Goal: Task Accomplishment & Management: Manage account settings

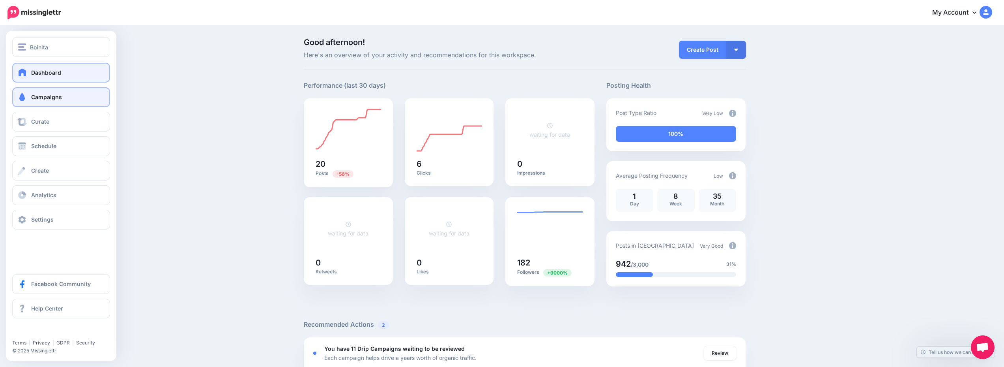
click at [66, 91] on link "Campaigns" at bounding box center [61, 97] width 98 height 20
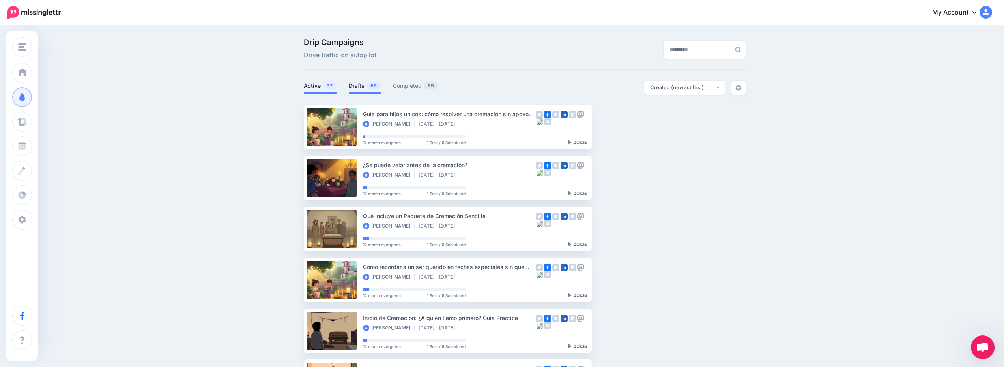
click at [361, 86] on link "Drafts 66" at bounding box center [365, 85] width 32 height 9
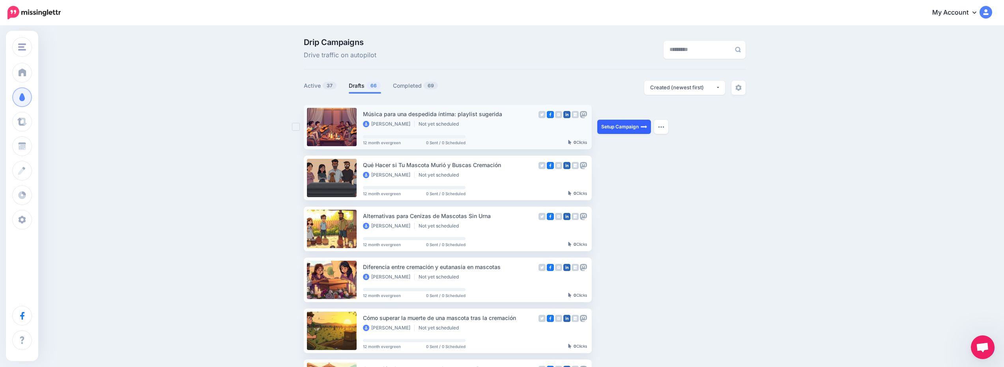
click at [614, 128] on link "Setup Campaign" at bounding box center [625, 127] width 54 height 14
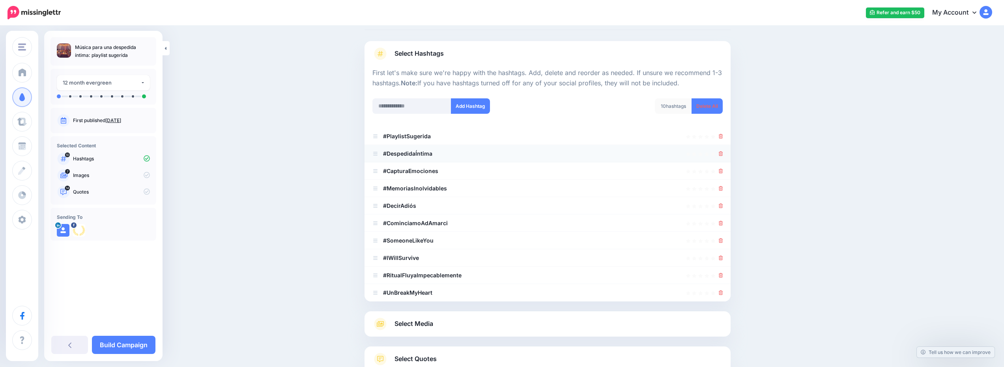
scroll to position [79, 0]
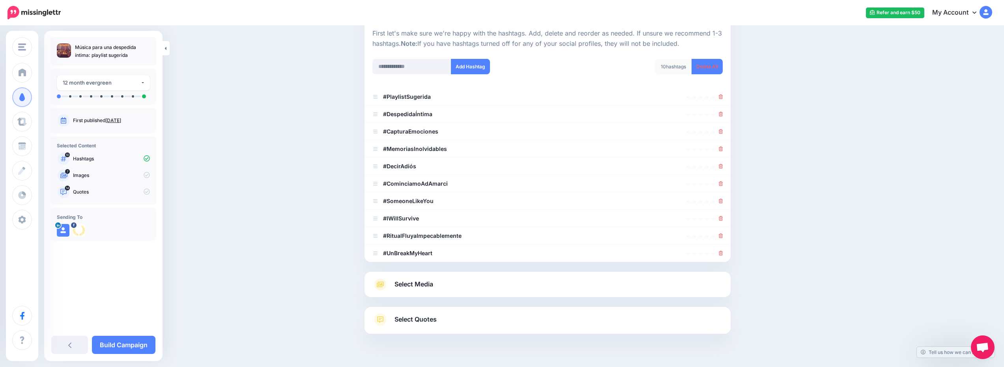
click at [501, 280] on link "Select Media" at bounding box center [548, 284] width 350 height 13
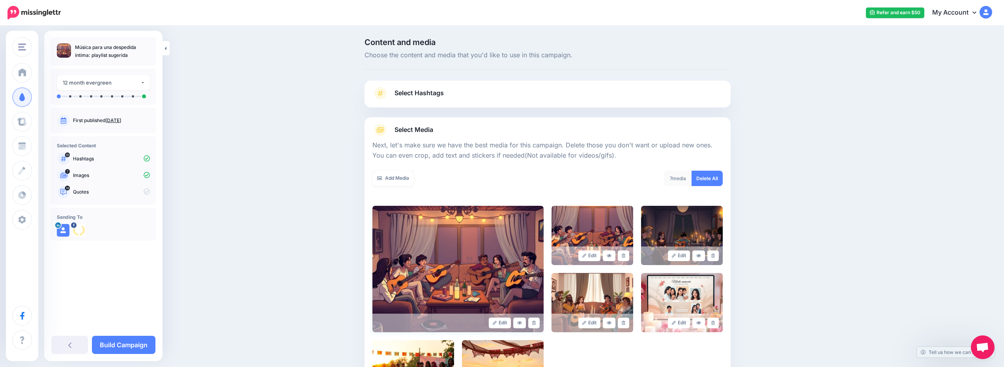
scroll to position [127, 0]
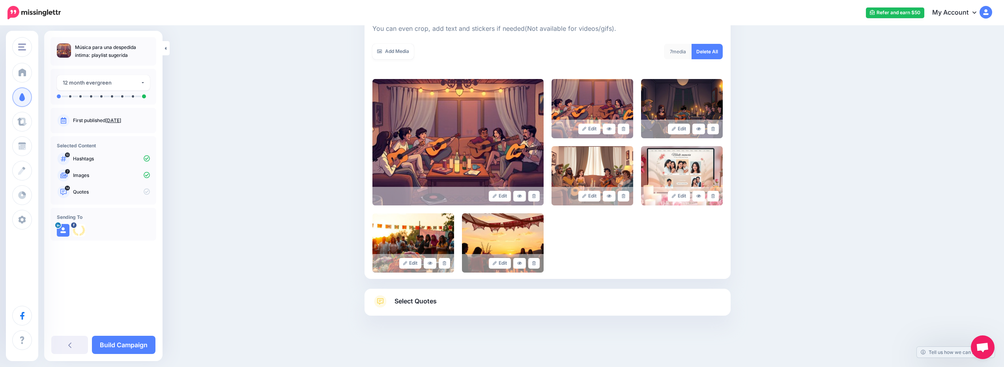
click at [532, 296] on link "Select Quotes" at bounding box center [548, 305] width 350 height 21
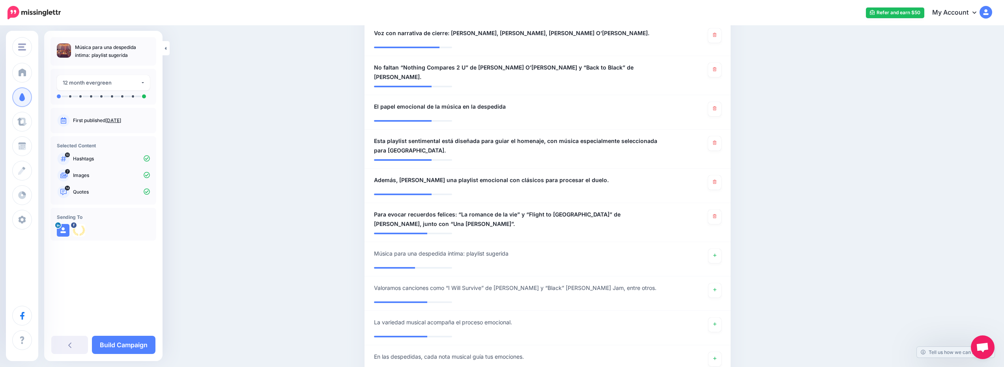
scroll to position [592, 0]
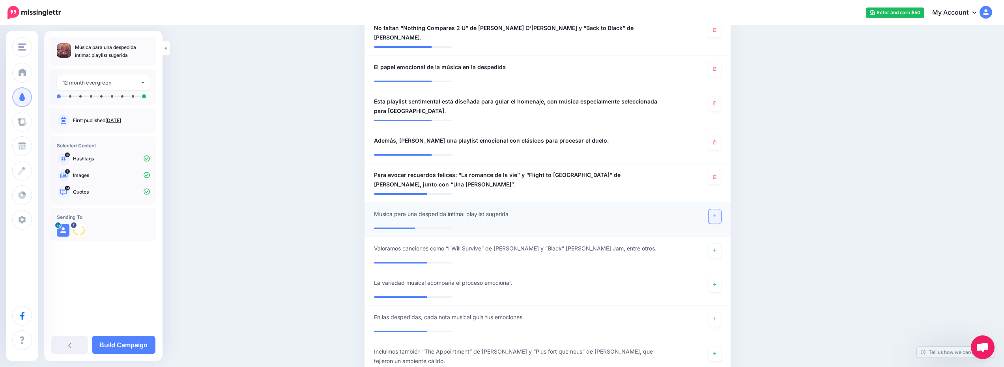
click at [721, 214] on link at bounding box center [715, 216] width 13 height 14
click at [111, 345] on link "Build Campaign" at bounding box center [124, 344] width 64 height 18
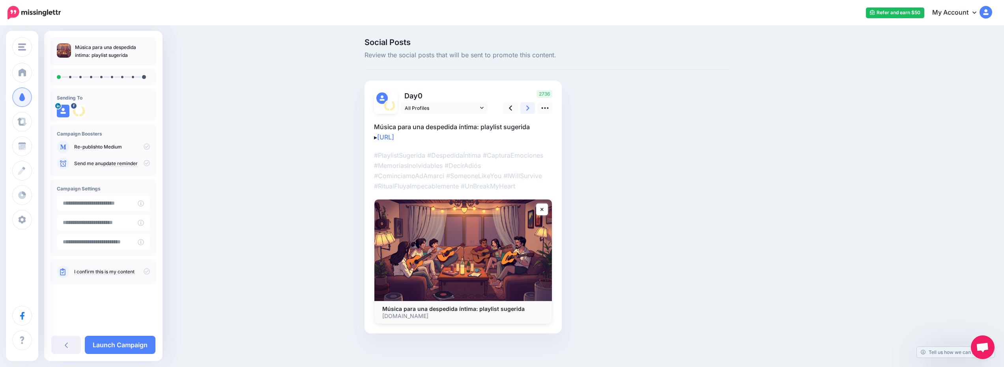
click at [528, 111] on link at bounding box center [528, 107] width 15 height 11
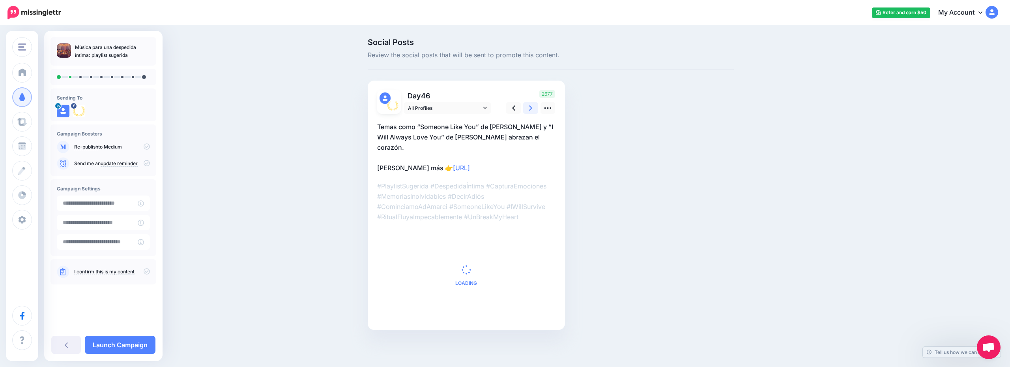
click at [528, 111] on link at bounding box center [530, 107] width 15 height 11
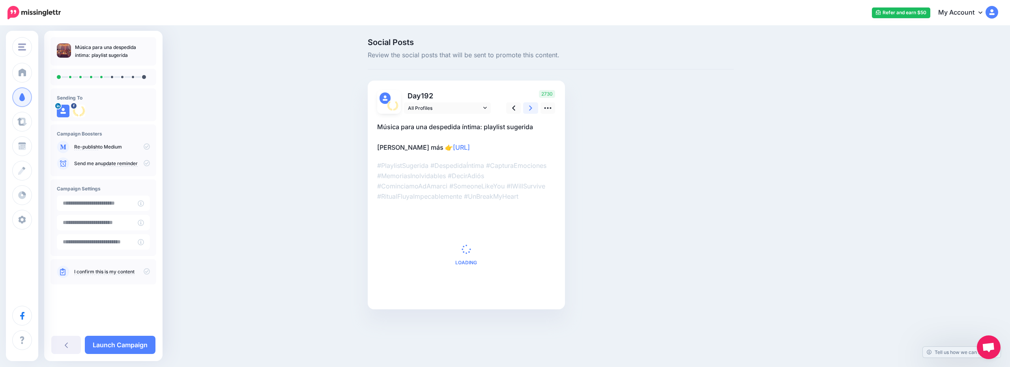
click at [528, 111] on link at bounding box center [530, 107] width 15 height 11
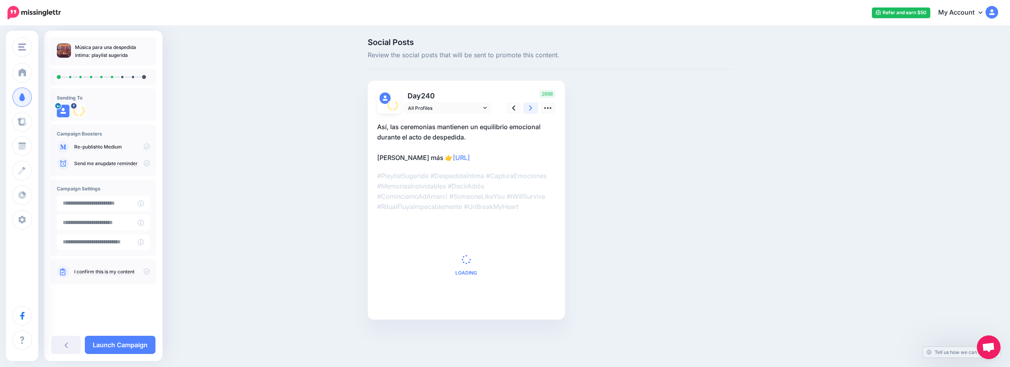
click at [528, 111] on link at bounding box center [530, 107] width 15 height 11
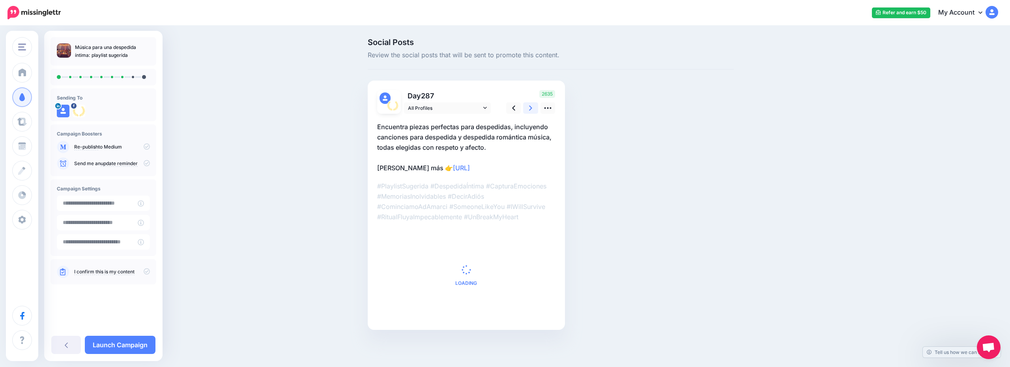
click at [528, 111] on link at bounding box center [530, 107] width 15 height 11
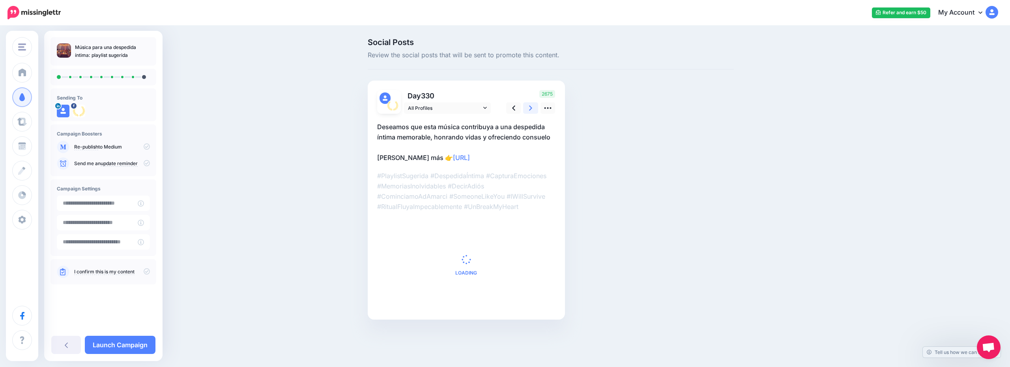
click at [528, 111] on link at bounding box center [530, 107] width 15 height 11
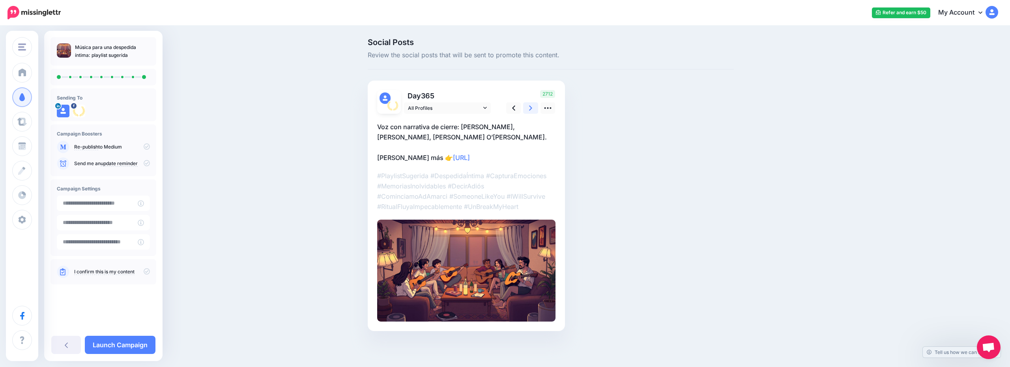
click at [528, 111] on link at bounding box center [530, 107] width 15 height 11
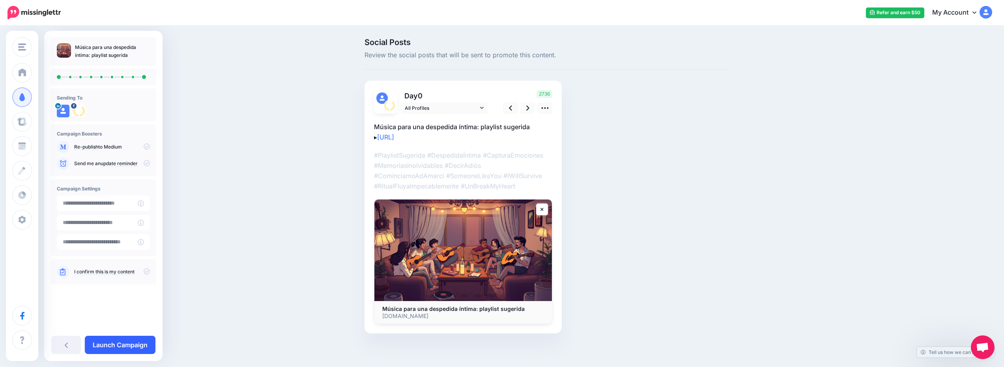
click at [113, 348] on link "Launch Campaign" at bounding box center [120, 344] width 71 height 18
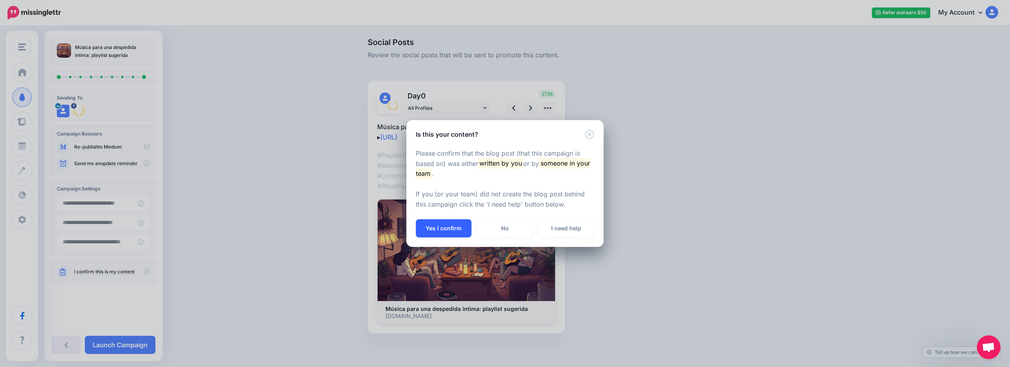
click at [435, 225] on button "Yes I confirm" at bounding box center [444, 228] width 56 height 18
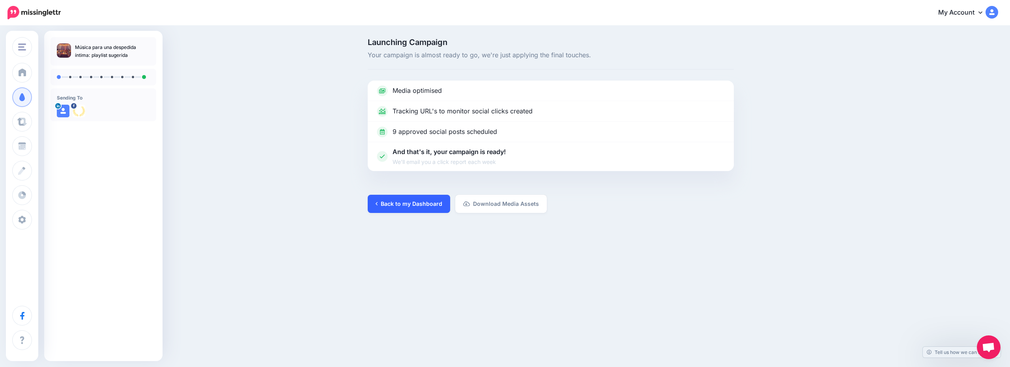
click at [415, 195] on link "Back to my Dashboard" at bounding box center [409, 204] width 82 height 18
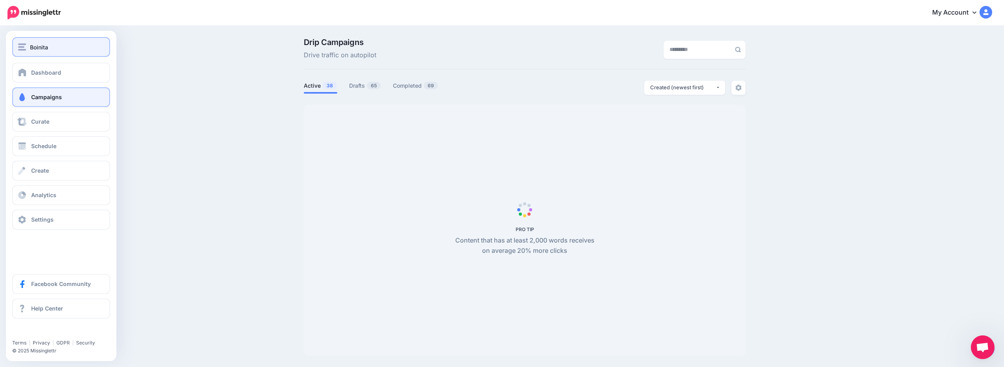
click at [66, 43] on div "Boinita" at bounding box center [61, 47] width 86 height 9
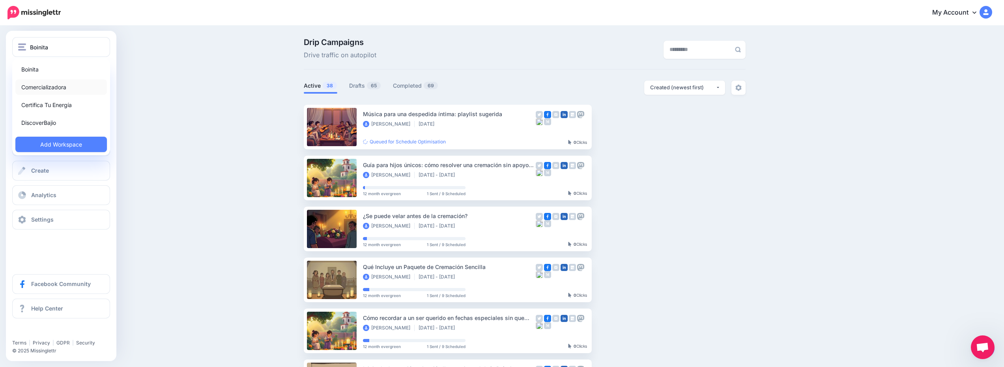
click at [72, 87] on link "Comercializadora" at bounding box center [61, 86] width 92 height 15
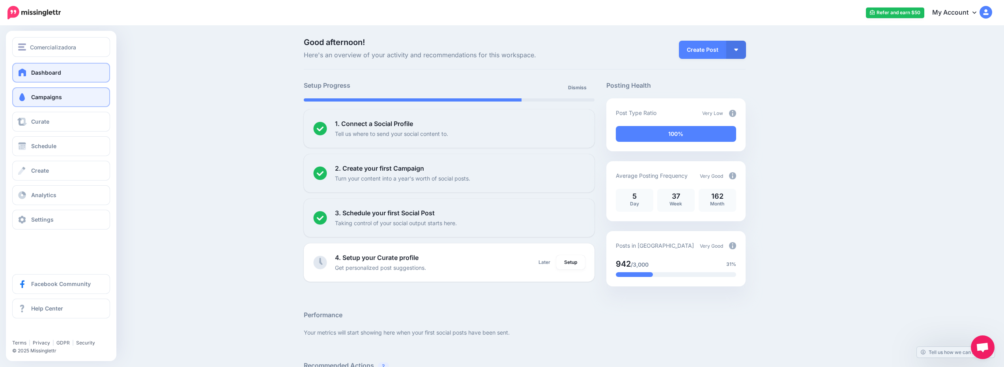
click at [63, 96] on link "Campaigns" at bounding box center [61, 97] width 98 height 20
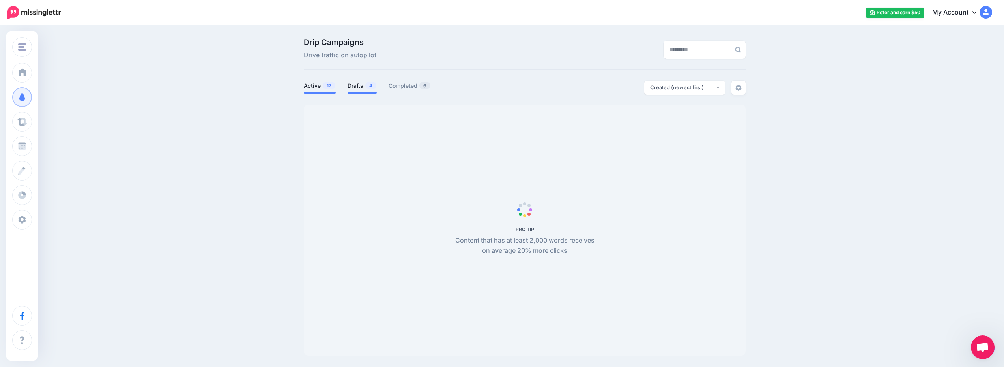
click at [354, 84] on link "Drafts 4" at bounding box center [362, 85] width 29 height 9
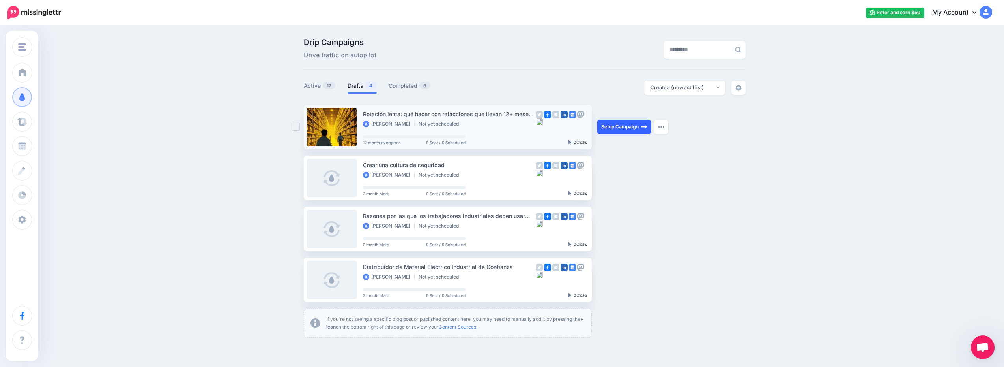
click at [644, 120] on link "Setup Campaign" at bounding box center [625, 127] width 54 height 14
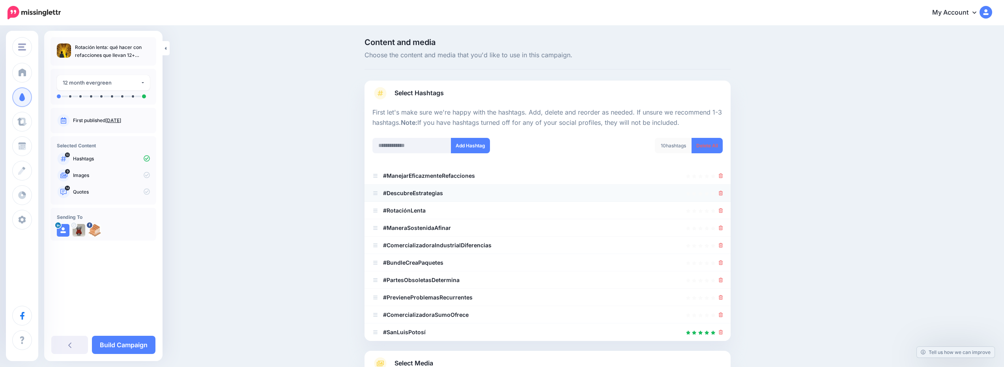
scroll to position [97, 0]
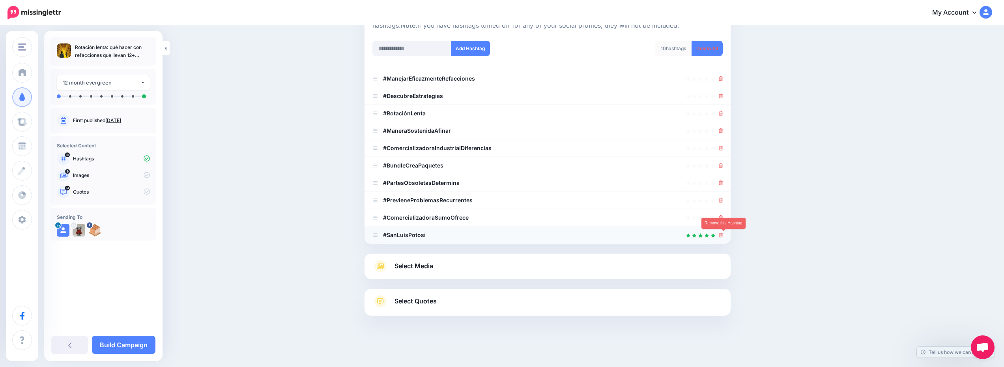
click at [723, 238] on link at bounding box center [721, 234] width 4 height 7
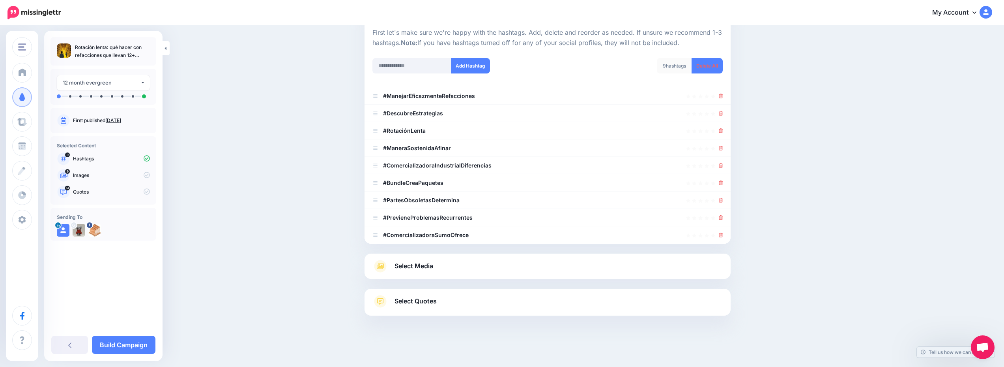
click at [522, 265] on link "Select Media" at bounding box center [548, 266] width 350 height 13
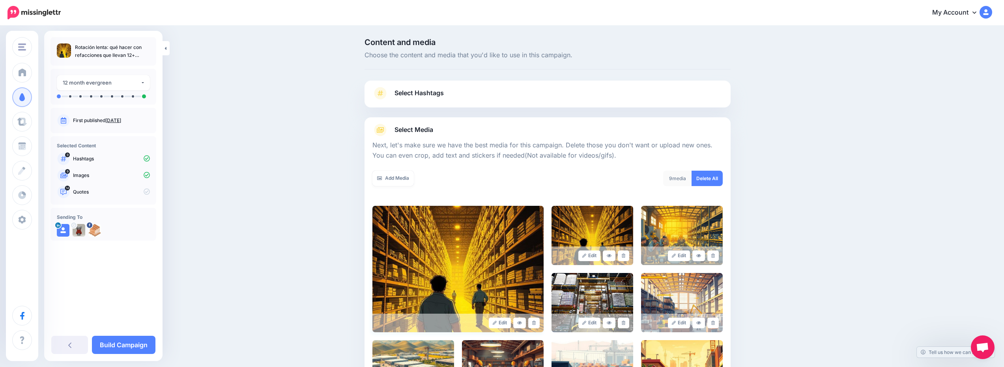
scroll to position [127, 0]
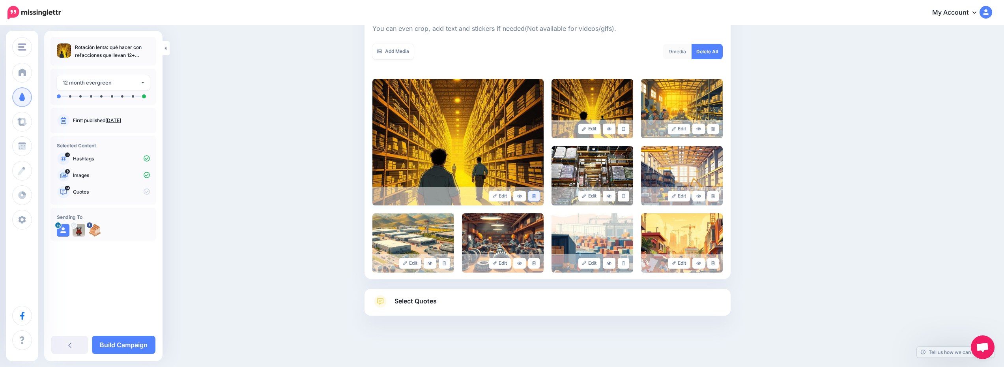
click at [540, 196] on link at bounding box center [533, 196] width 11 height 11
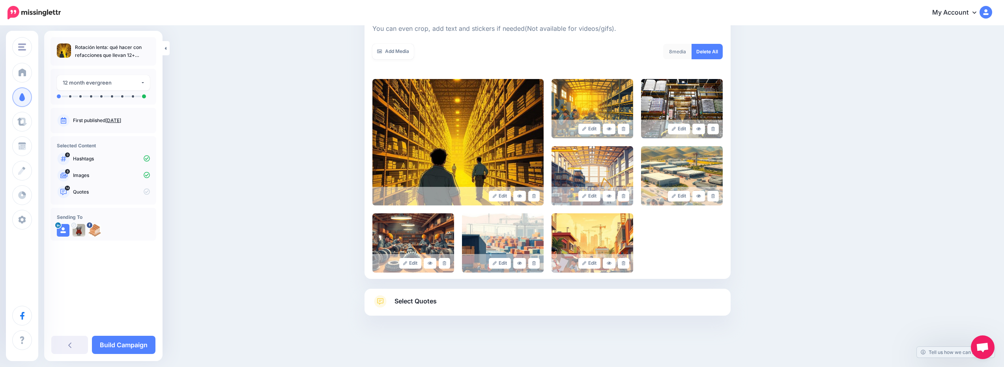
click at [524, 300] on link "Select Quotes" at bounding box center [548, 305] width 350 height 21
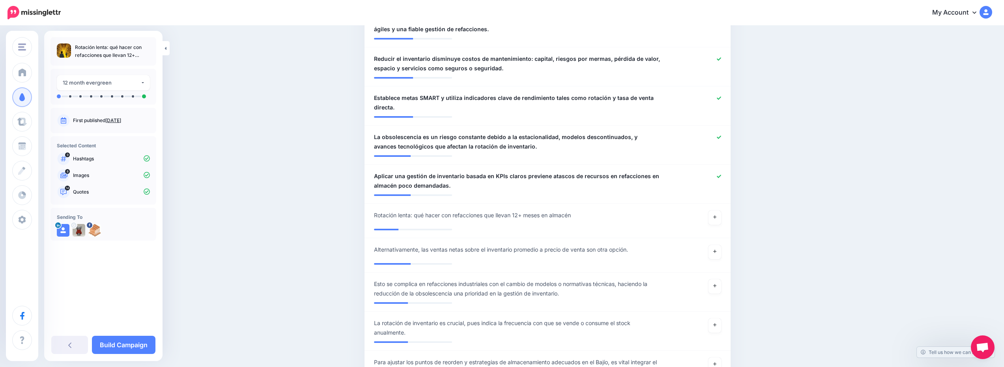
scroll to position [671, 0]
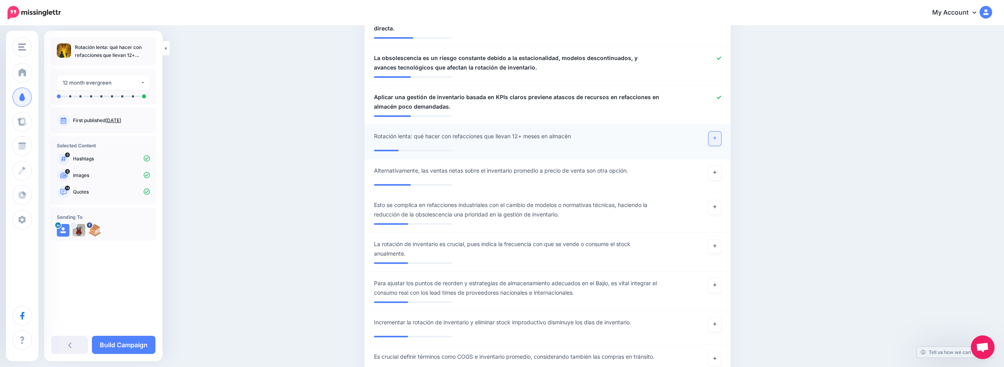
click at [719, 133] on link at bounding box center [715, 138] width 13 height 14
click at [130, 346] on link "Build Campaign" at bounding box center [124, 344] width 64 height 18
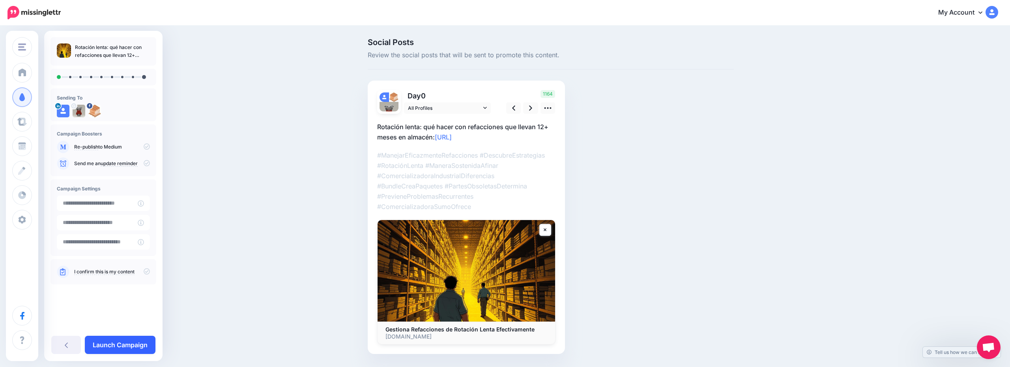
click at [133, 347] on link "Launch Campaign" at bounding box center [120, 344] width 71 height 18
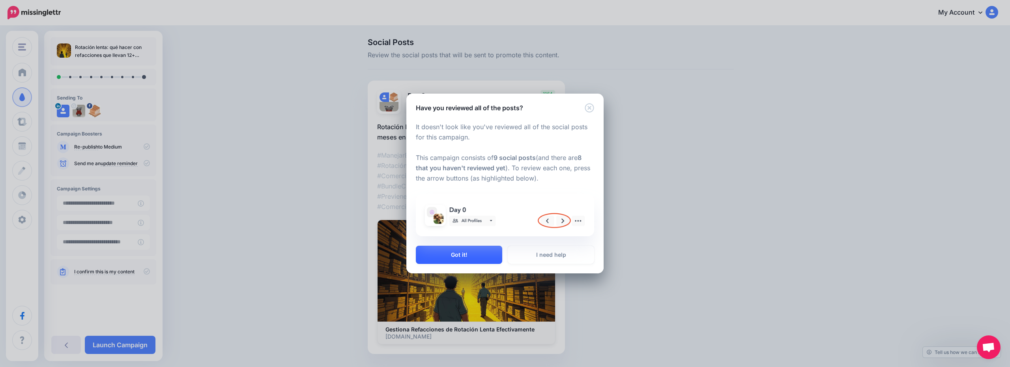
click at [487, 245] on button "Got it!" at bounding box center [459, 254] width 86 height 18
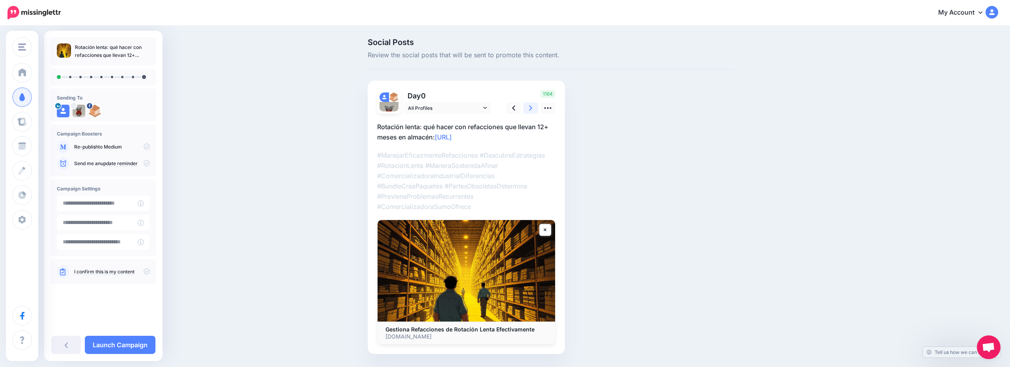
click at [537, 104] on link at bounding box center [530, 107] width 15 height 11
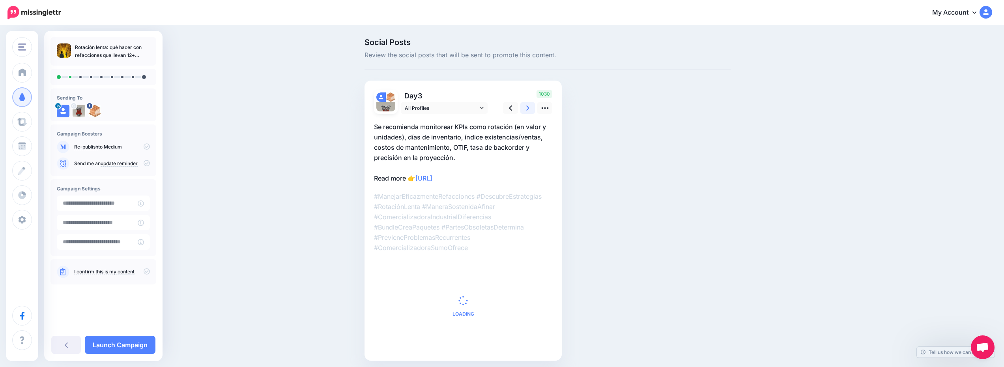
click at [536, 104] on link at bounding box center [528, 107] width 15 height 11
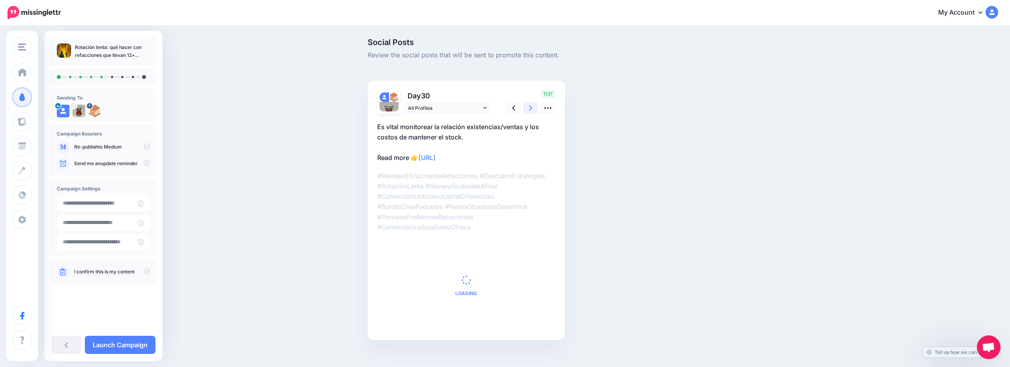
click at [537, 104] on link at bounding box center [530, 107] width 15 height 11
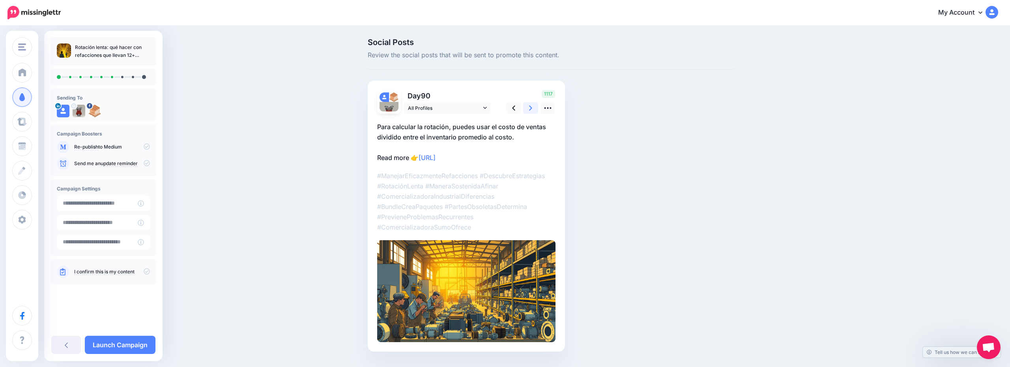
click at [537, 104] on link at bounding box center [530, 107] width 15 height 11
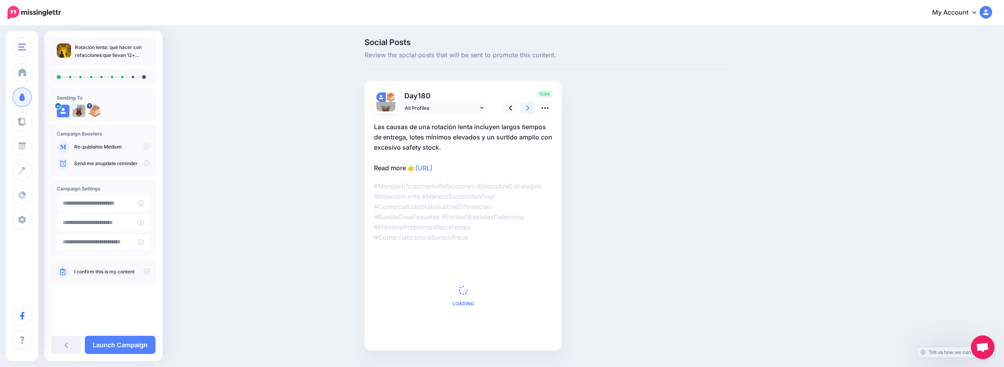
click at [536, 104] on link at bounding box center [528, 107] width 15 height 11
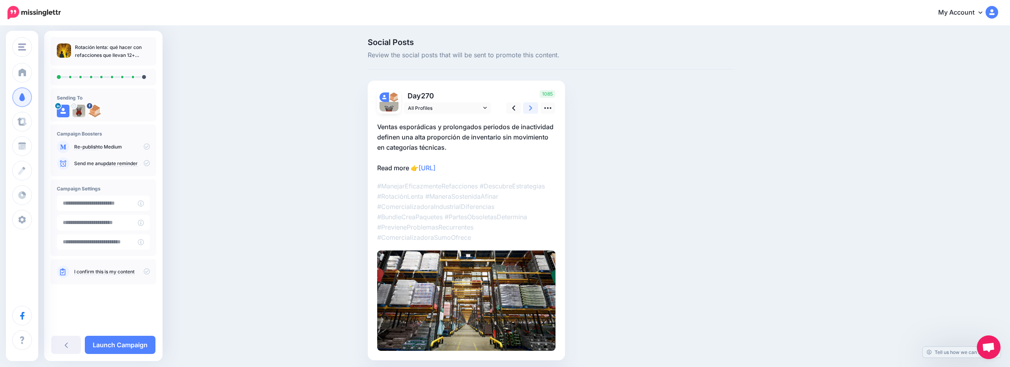
click at [537, 104] on link at bounding box center [530, 107] width 15 height 11
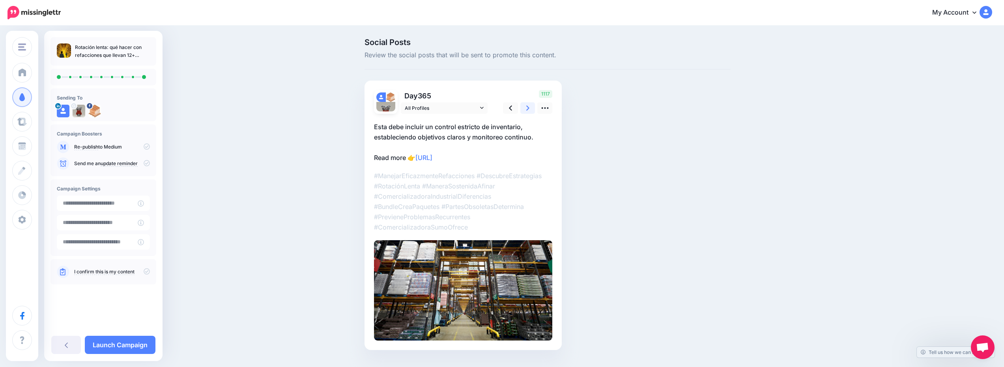
click at [536, 104] on link at bounding box center [528, 107] width 15 height 11
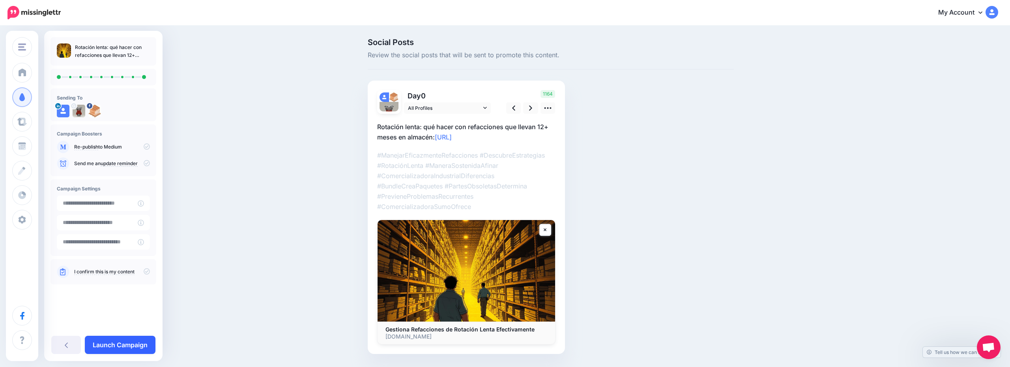
click at [136, 341] on link "Launch Campaign" at bounding box center [120, 344] width 71 height 18
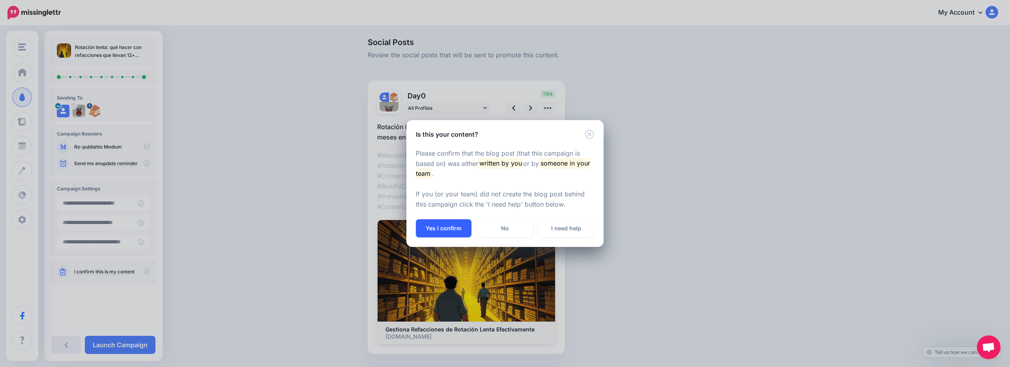
click at [457, 232] on button "Yes I confirm" at bounding box center [444, 228] width 56 height 18
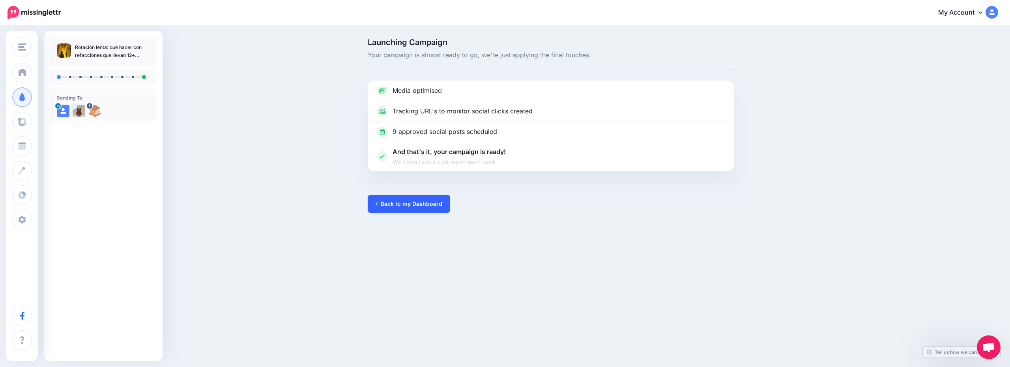
click at [429, 210] on link "Back to my Dashboard" at bounding box center [409, 204] width 82 height 18
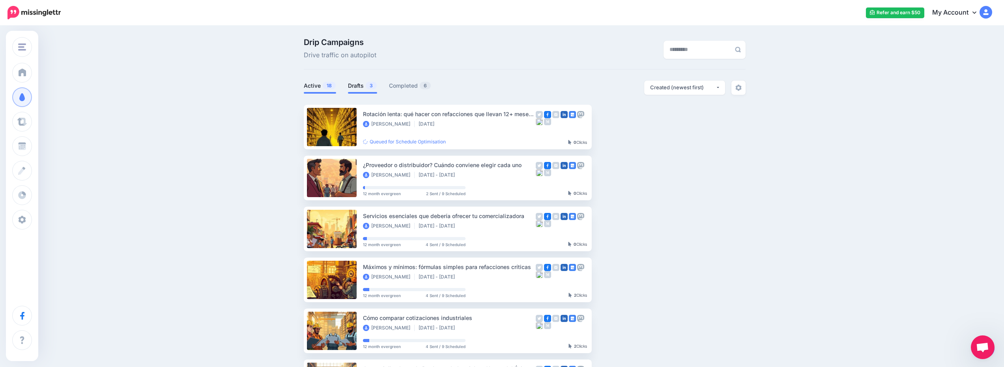
click at [363, 84] on link "Drafts 3" at bounding box center [362, 85] width 29 height 9
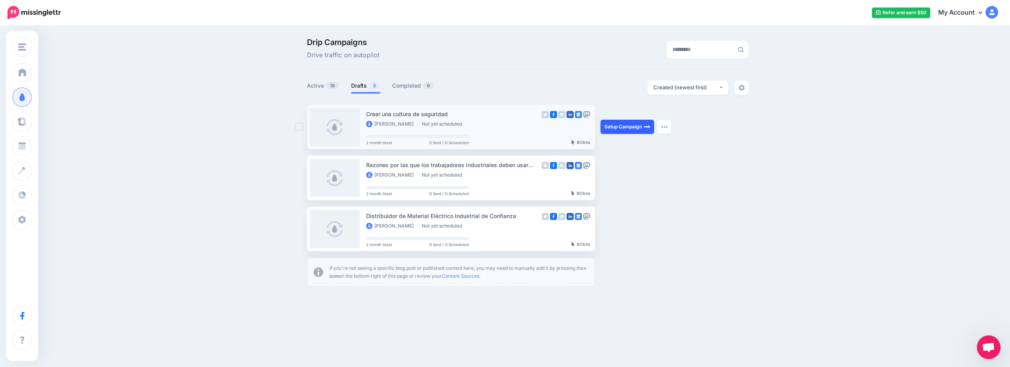
click at [614, 123] on link "Setup Campaign" at bounding box center [628, 127] width 54 height 14
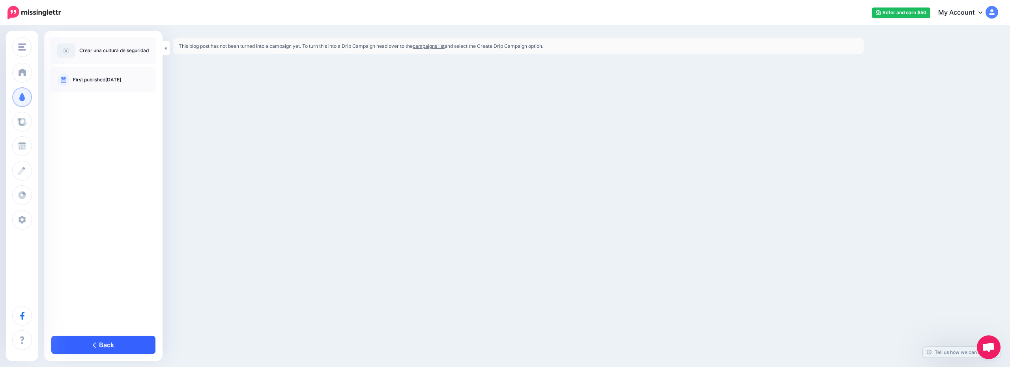
click at [116, 342] on link "Back" at bounding box center [103, 344] width 104 height 18
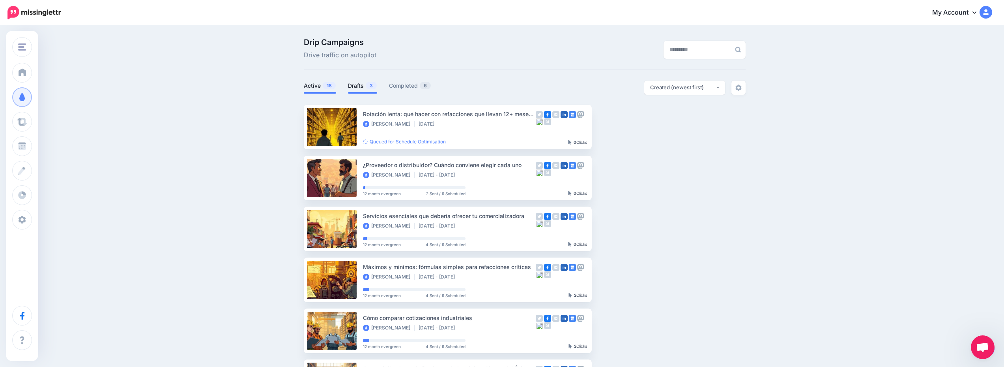
click at [363, 90] on link "Drafts 3" at bounding box center [362, 85] width 29 height 9
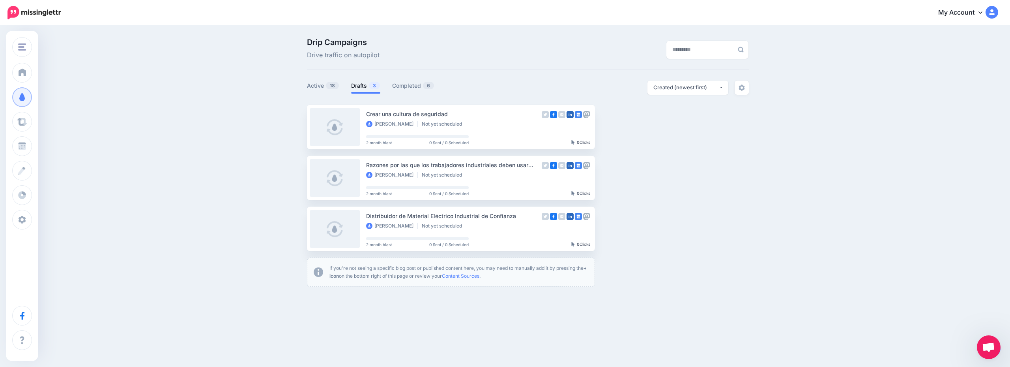
click at [365, 85] on link "Drafts 3" at bounding box center [365, 85] width 29 height 9
click at [620, 127] on link "Setup Campaign" at bounding box center [628, 127] width 54 height 14
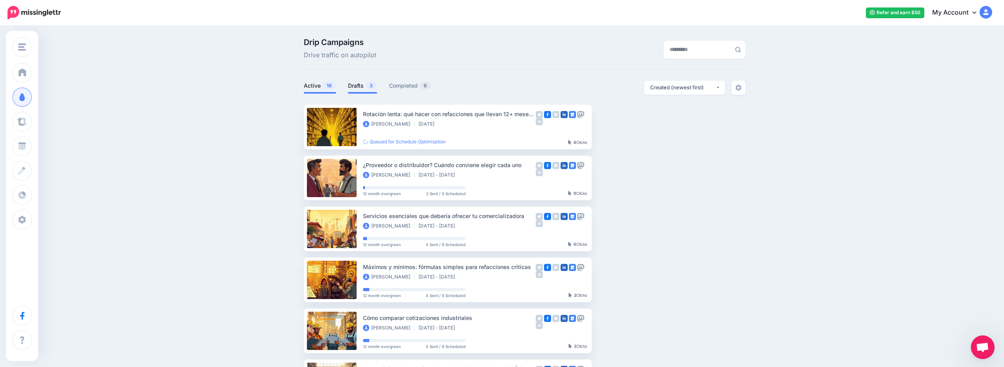
click at [367, 87] on link "Drafts 3" at bounding box center [362, 85] width 29 height 9
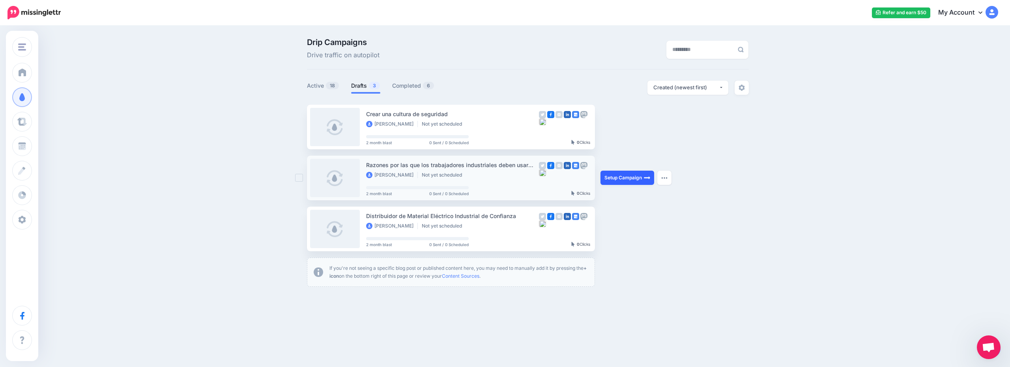
click at [611, 181] on link "Setup Campaign" at bounding box center [628, 177] width 54 height 14
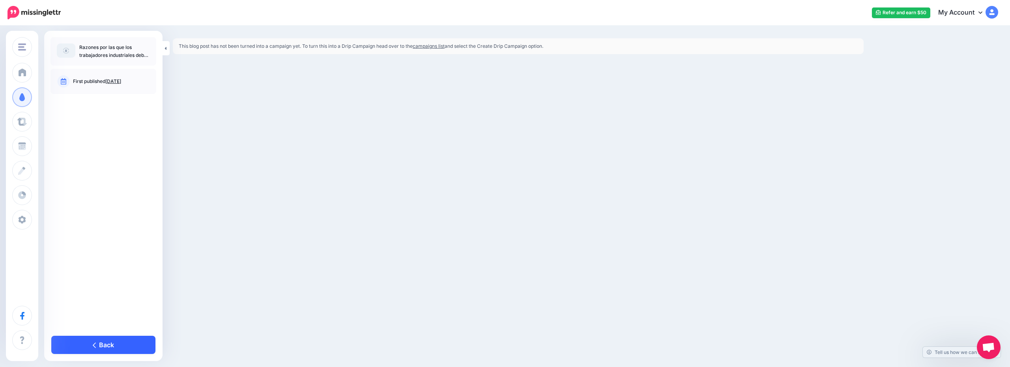
click at [122, 344] on link "Back" at bounding box center [103, 344] width 104 height 18
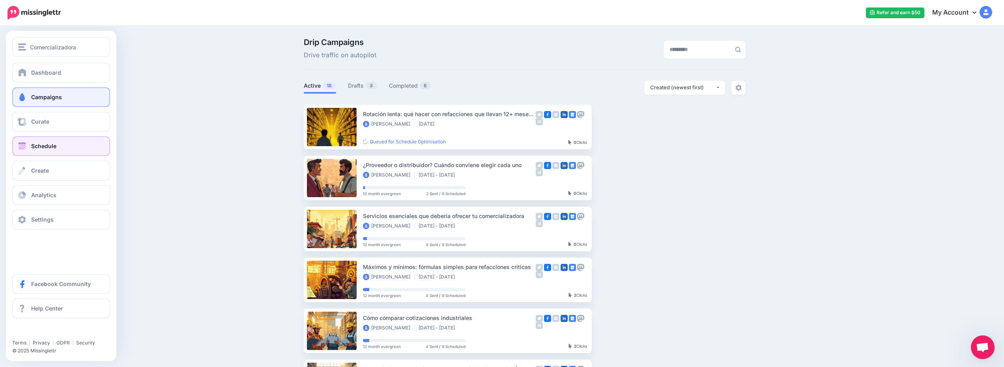
click at [63, 153] on link "Schedule" at bounding box center [61, 146] width 98 height 20
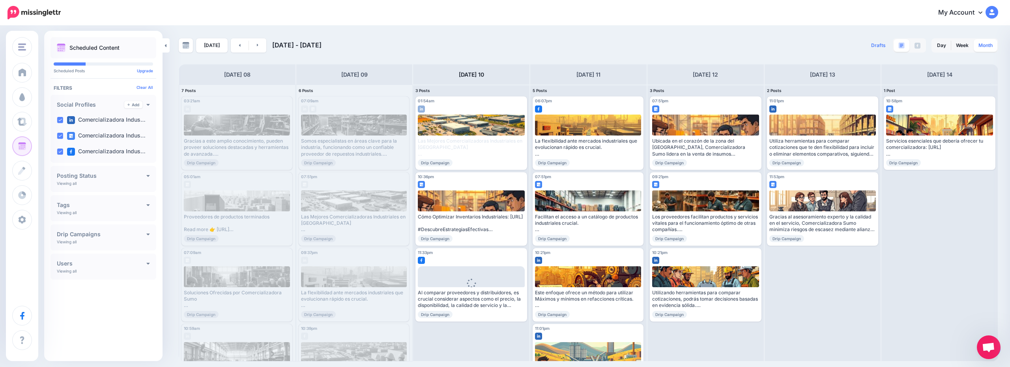
click at [993, 49] on link "Month" at bounding box center [986, 45] width 24 height 13
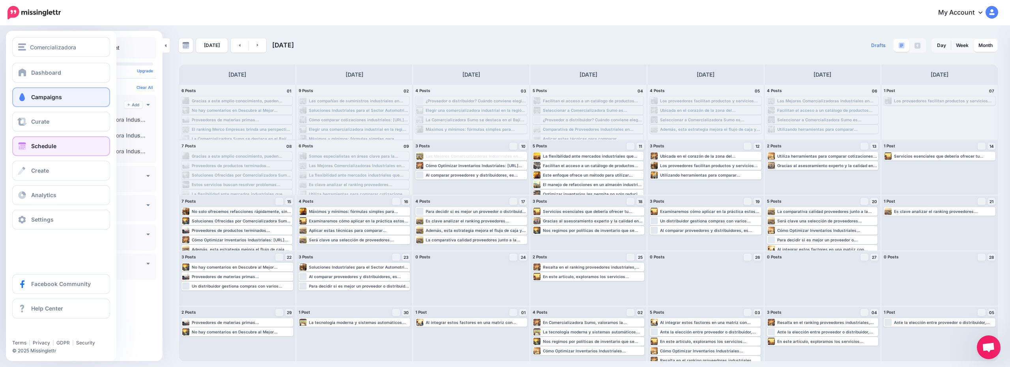
click at [49, 93] on link "Campaigns" at bounding box center [61, 97] width 98 height 20
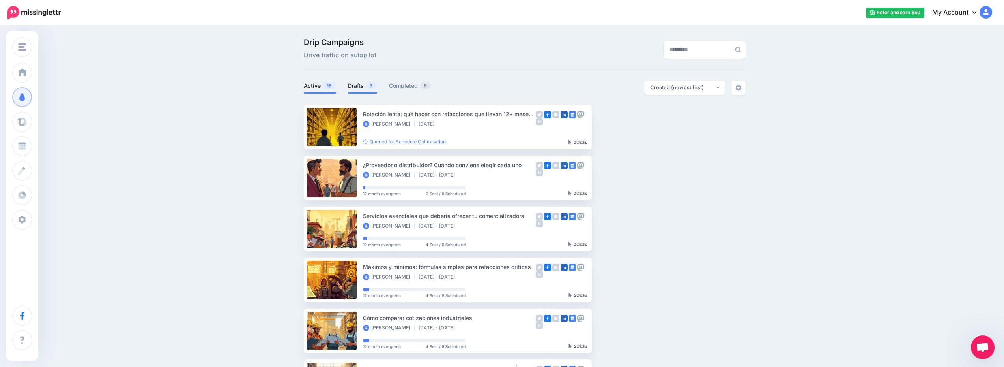
click at [365, 88] on link "Drafts 3" at bounding box center [362, 85] width 29 height 9
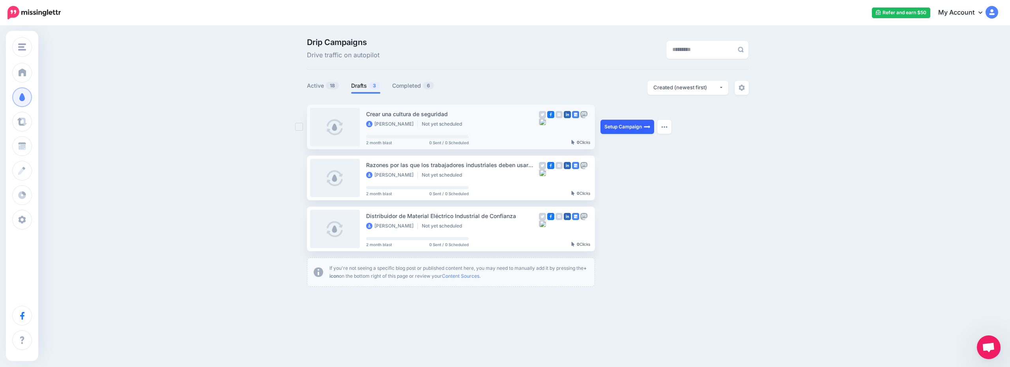
click at [629, 126] on link "Setup Campaign" at bounding box center [628, 127] width 54 height 14
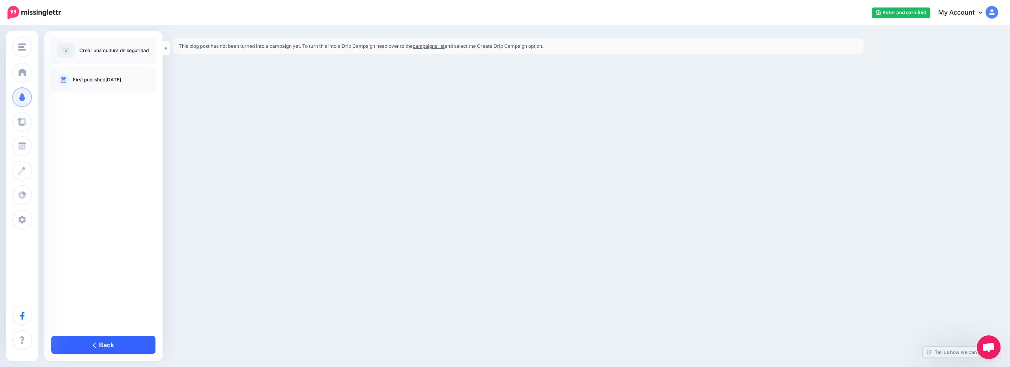
click at [114, 346] on link "Back" at bounding box center [103, 344] width 104 height 18
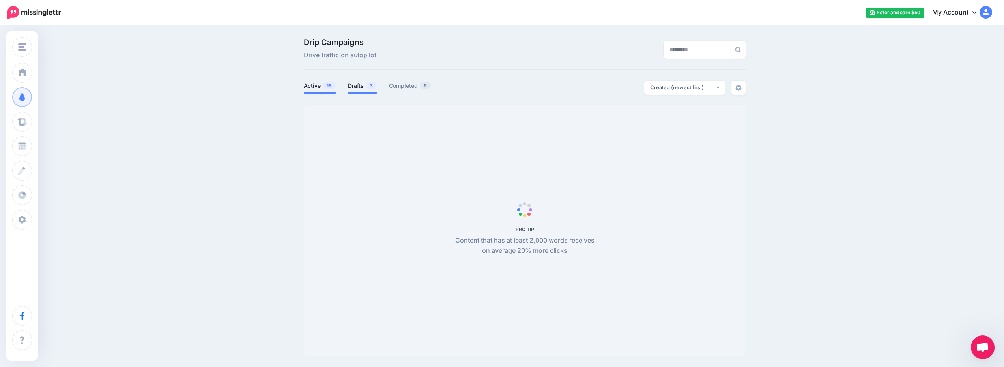
click at [361, 84] on link "Drafts 3" at bounding box center [362, 85] width 29 height 9
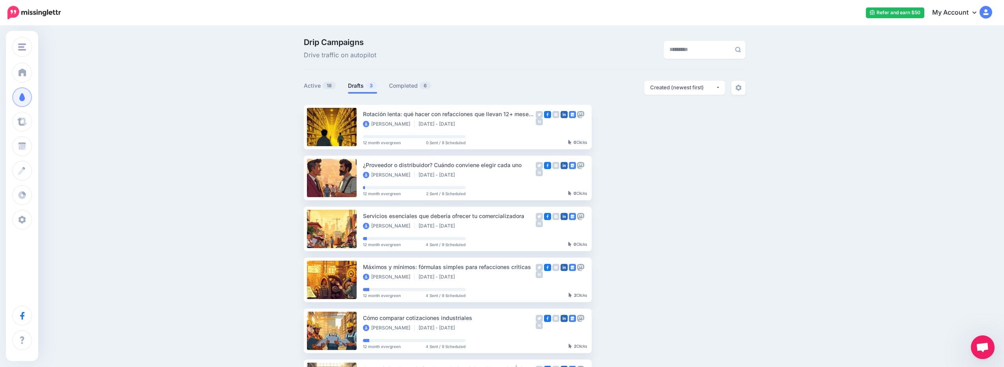
click at [362, 84] on link "Drafts 3" at bounding box center [362, 85] width 29 height 9
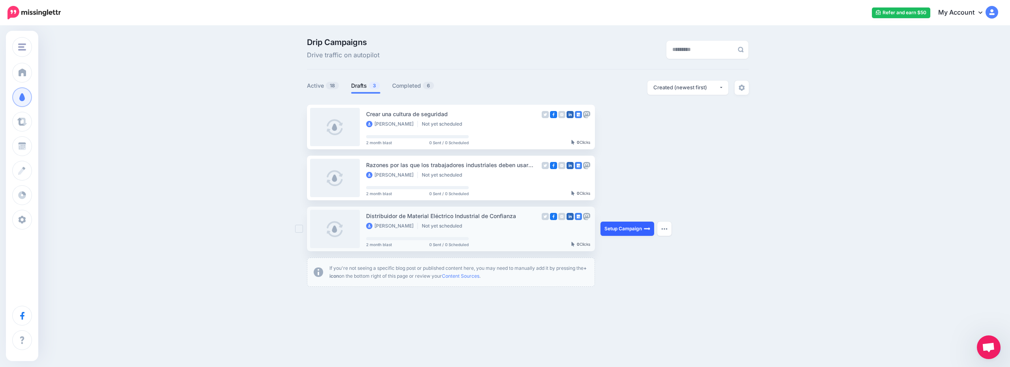
click at [635, 229] on link "Setup Campaign" at bounding box center [628, 228] width 54 height 14
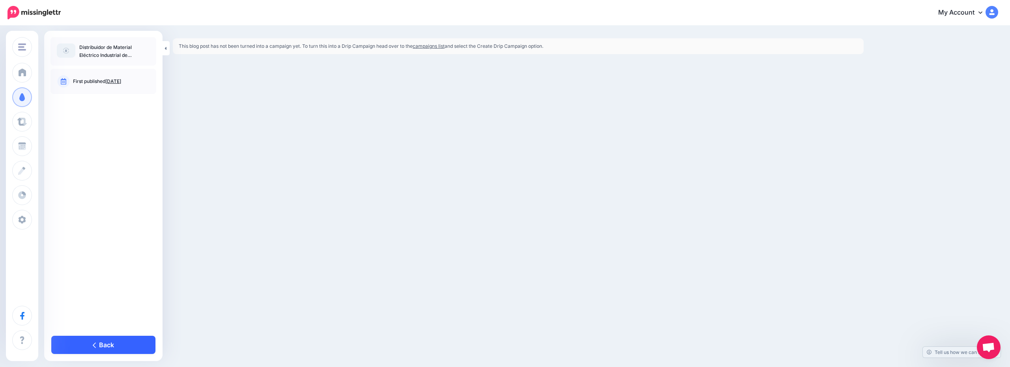
click at [104, 342] on link "Back" at bounding box center [103, 344] width 104 height 18
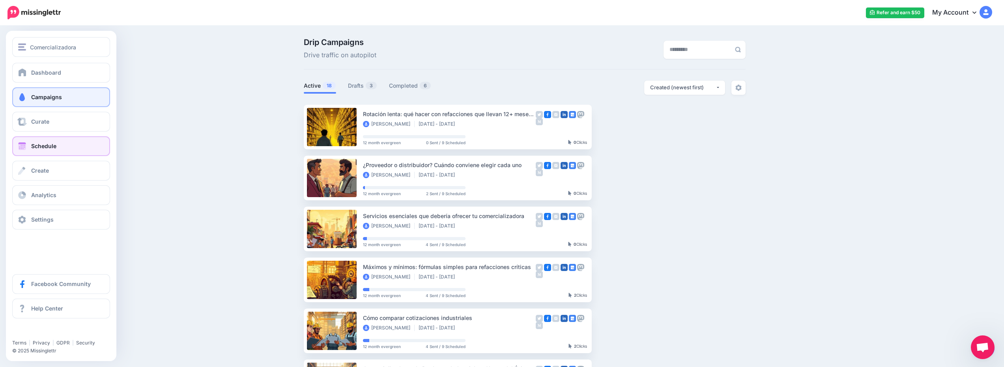
click at [54, 152] on link "Schedule" at bounding box center [61, 146] width 98 height 20
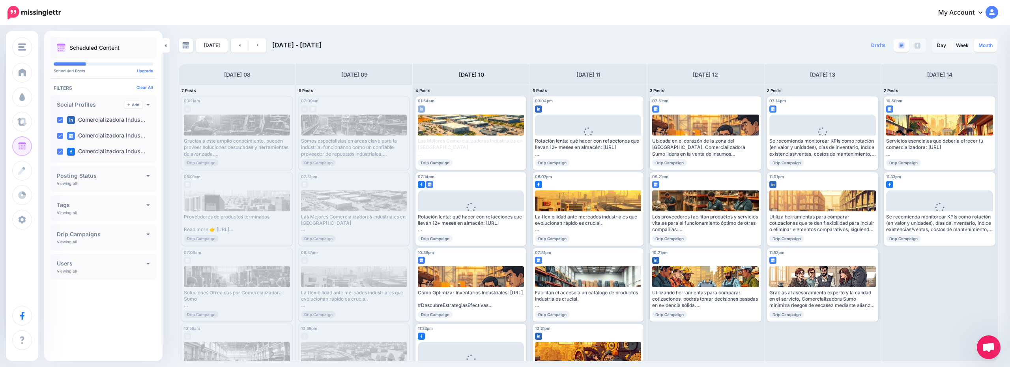
click at [993, 39] on link "Month" at bounding box center [986, 45] width 24 height 13
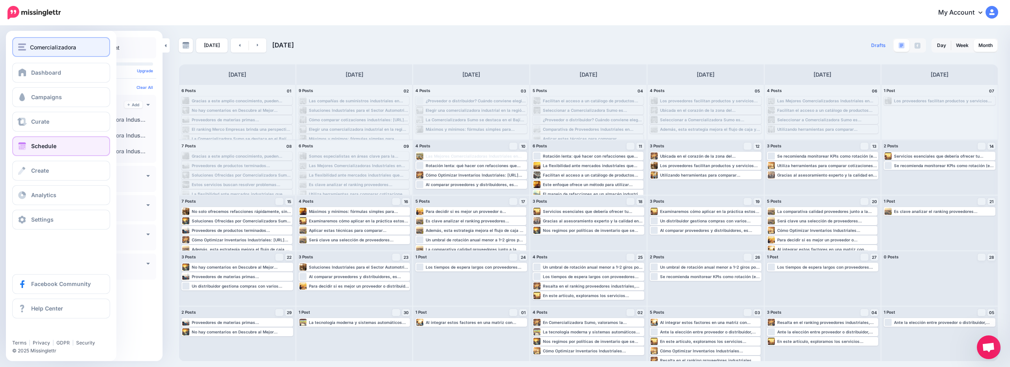
click at [51, 48] on span "Comercializadora" at bounding box center [53, 47] width 46 height 9
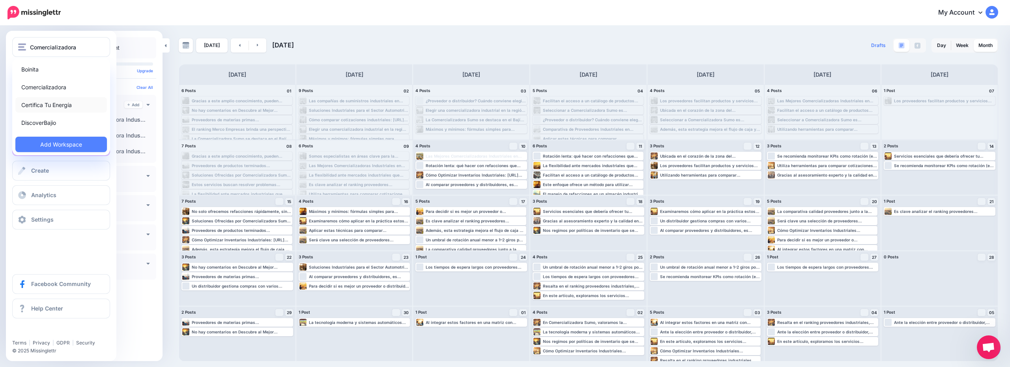
click at [72, 106] on link "Certifica Tu Energía" at bounding box center [61, 104] width 92 height 15
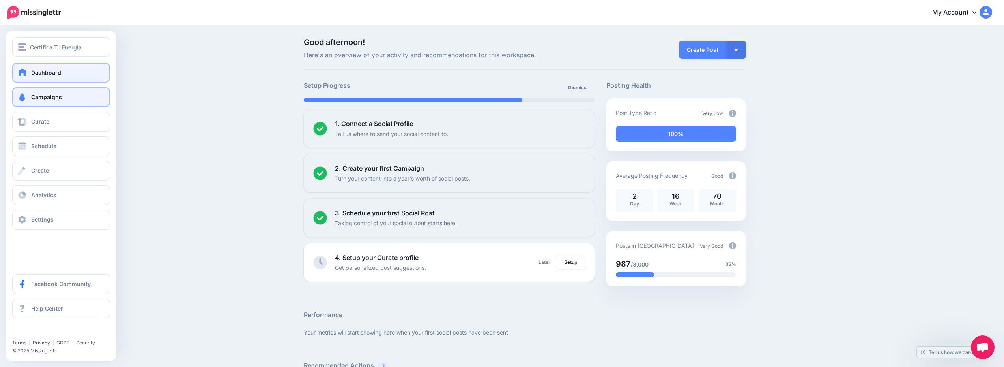
click at [53, 91] on link "Campaigns" at bounding box center [61, 97] width 98 height 20
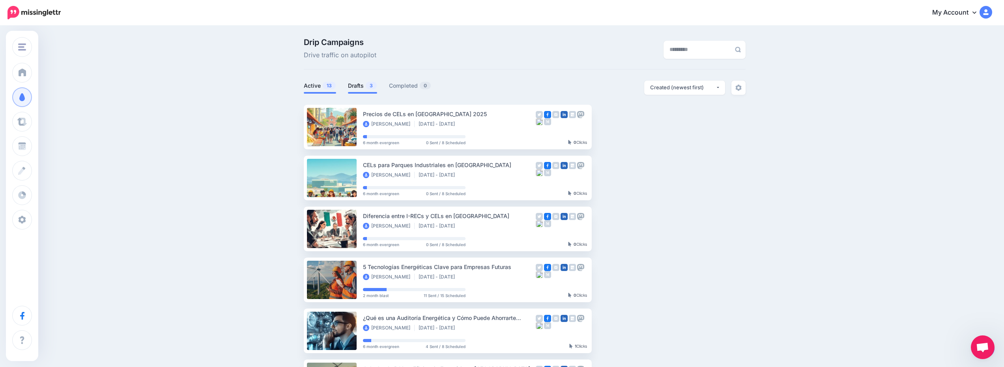
click at [365, 83] on link "Drafts 3" at bounding box center [362, 85] width 29 height 9
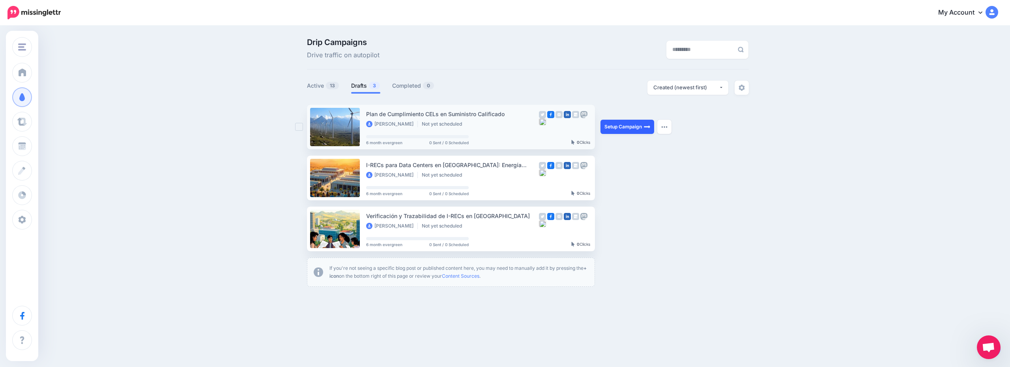
click at [621, 127] on link "Setup Campaign" at bounding box center [628, 127] width 54 height 14
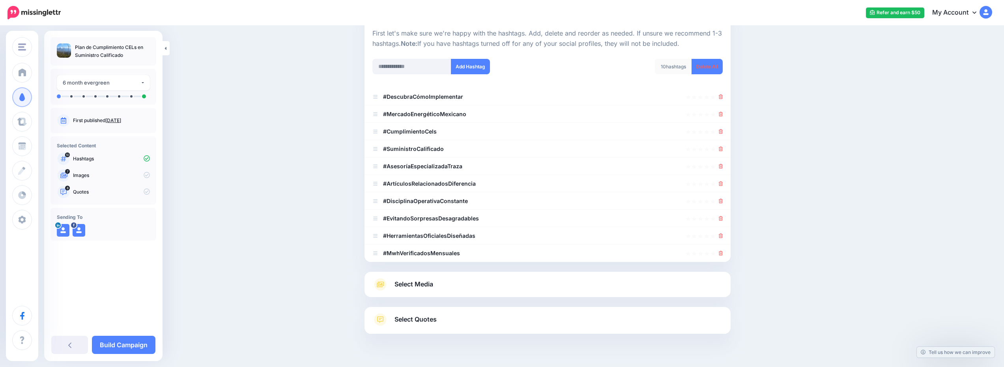
scroll to position [97, 0]
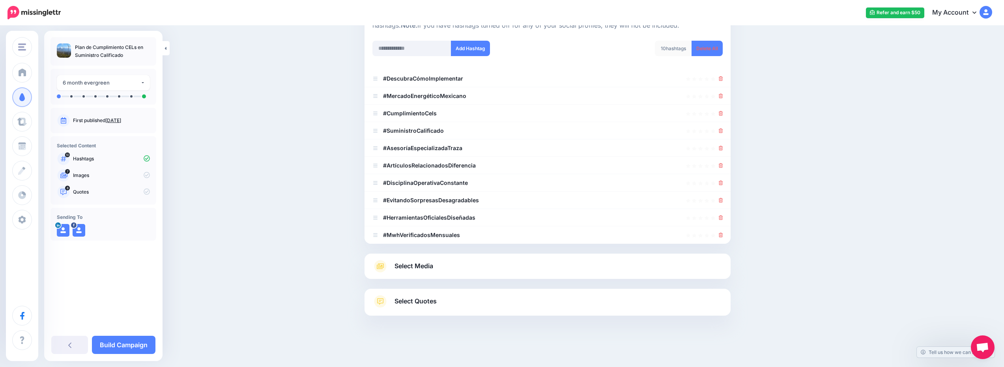
click at [537, 259] on div "Select Media Next, let's make sure we have the best media for this campaign. De…" at bounding box center [548, 265] width 366 height 25
click at [540, 268] on link "Select Media" at bounding box center [548, 266] width 350 height 13
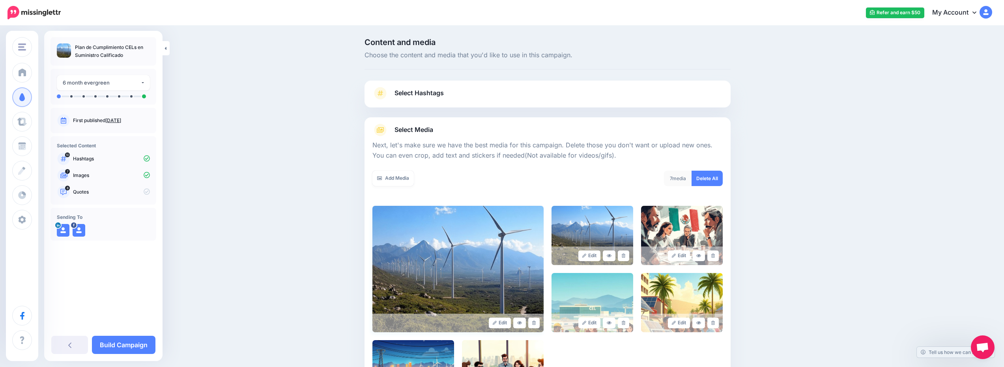
scroll to position [118, 0]
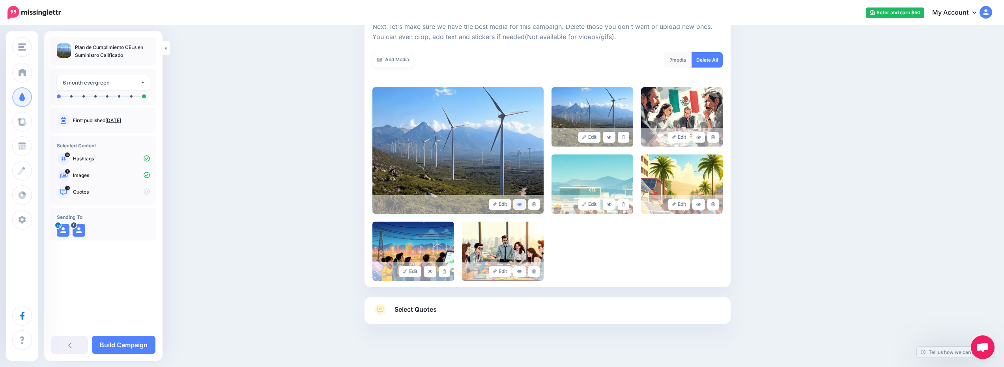
click at [523, 207] on link at bounding box center [519, 204] width 13 height 11
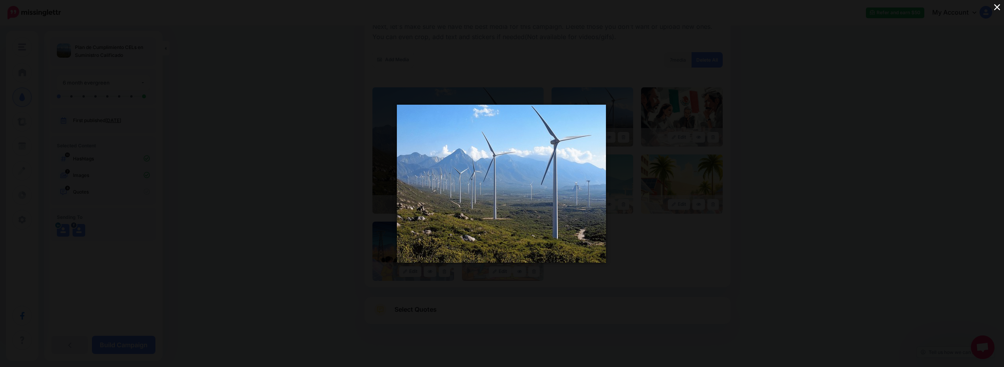
click at [656, 193] on div "×" at bounding box center [502, 183] width 1004 height 367
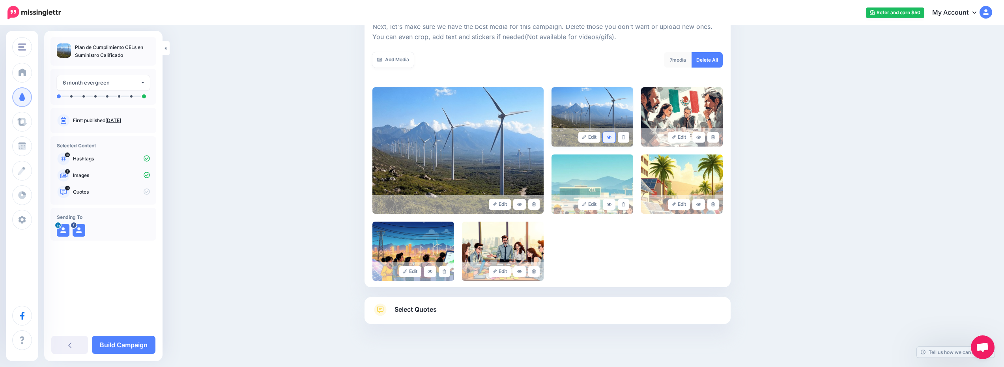
click at [614, 135] on link at bounding box center [609, 137] width 13 height 11
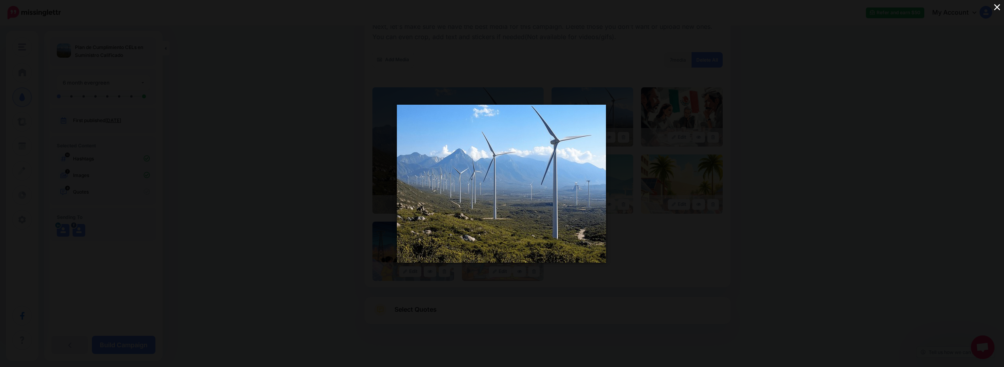
click at [655, 171] on div "×" at bounding box center [502, 183] width 1004 height 367
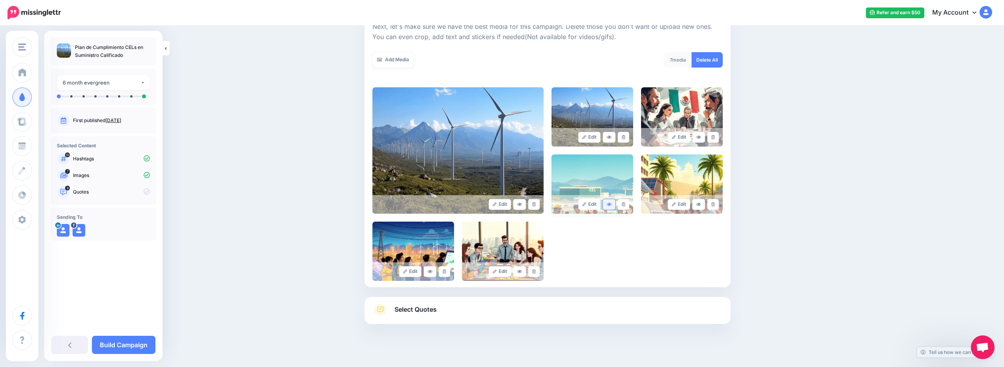
click at [612, 201] on link at bounding box center [609, 204] width 13 height 11
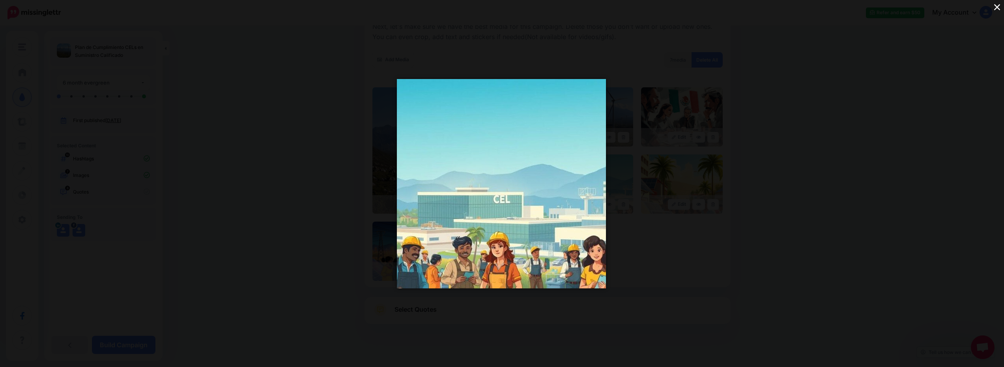
click at [665, 180] on div "×" at bounding box center [502, 183] width 1004 height 367
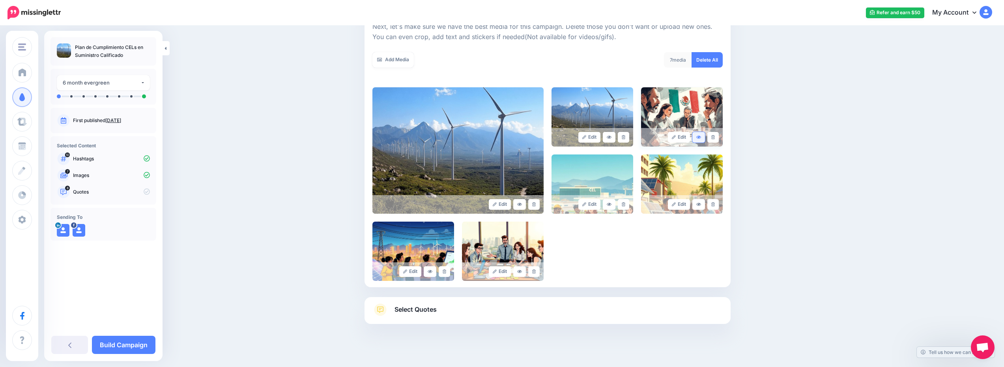
click at [701, 137] on icon at bounding box center [699, 136] width 5 height 3
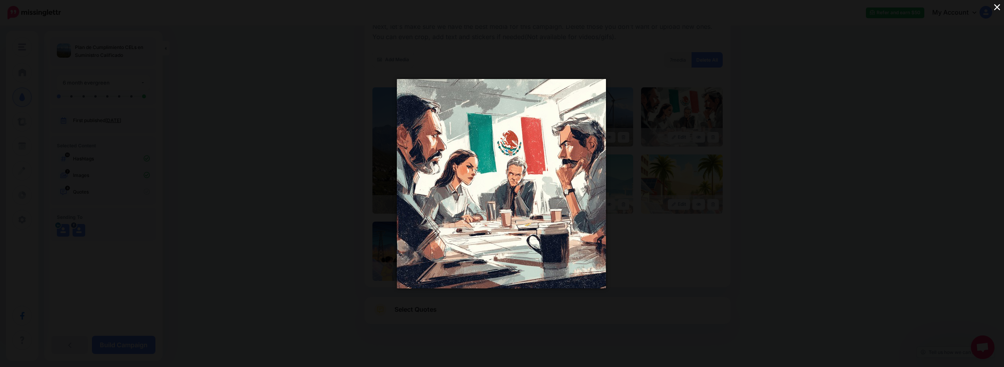
click at [669, 192] on div "×" at bounding box center [502, 183] width 1004 height 367
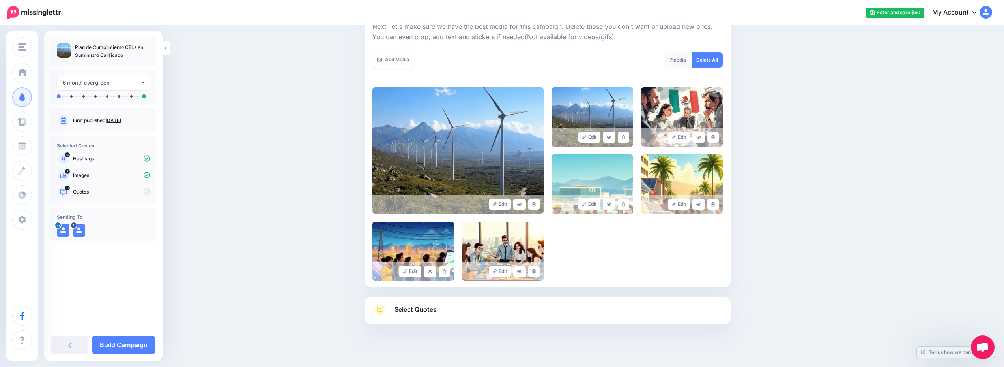
click at [483, 311] on link "Select Quotes" at bounding box center [548, 313] width 350 height 21
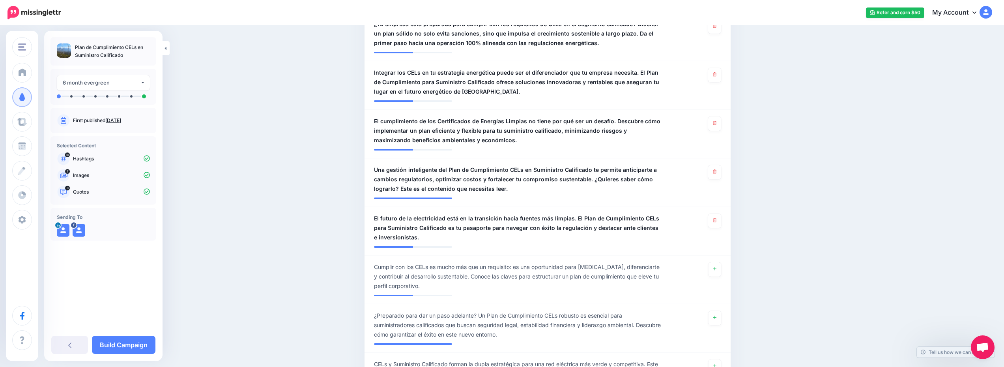
scroll to position [434, 0]
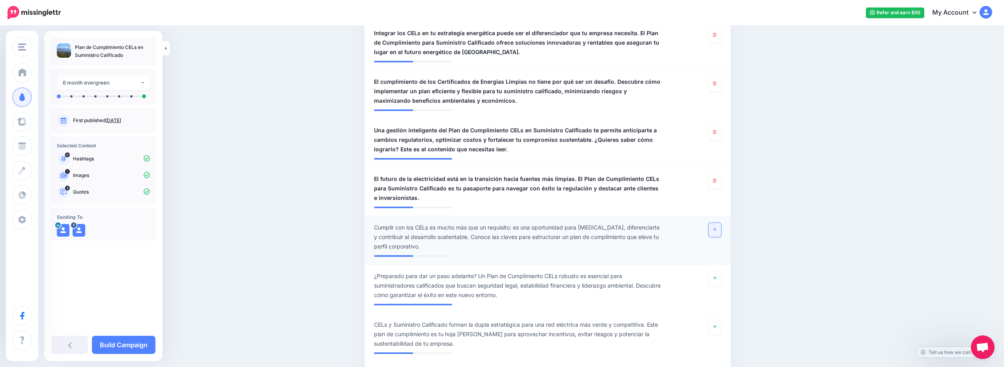
click at [714, 230] on link at bounding box center [715, 230] width 13 height 14
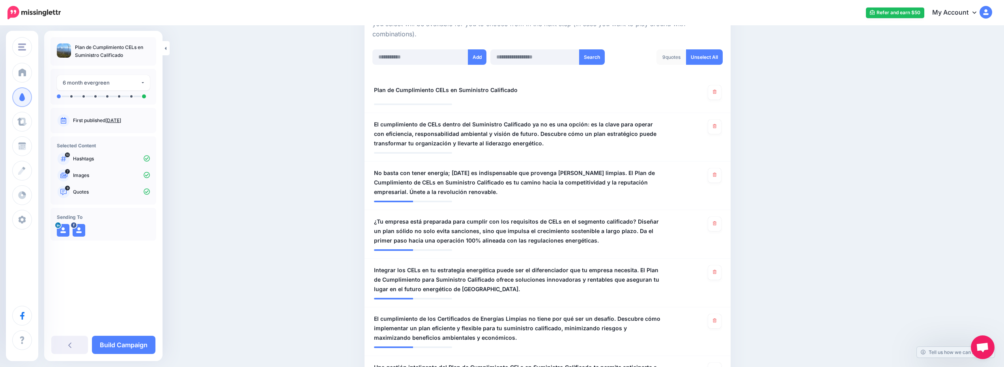
scroll to position [39, 0]
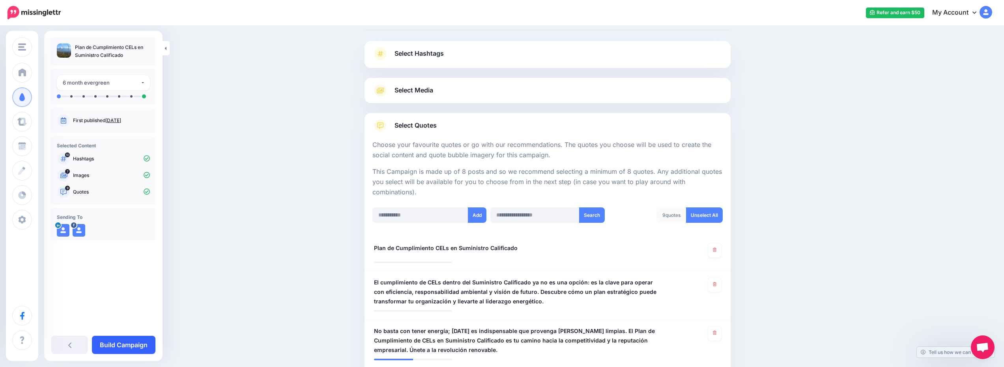
click at [120, 346] on link "Build Campaign" at bounding box center [124, 344] width 64 height 18
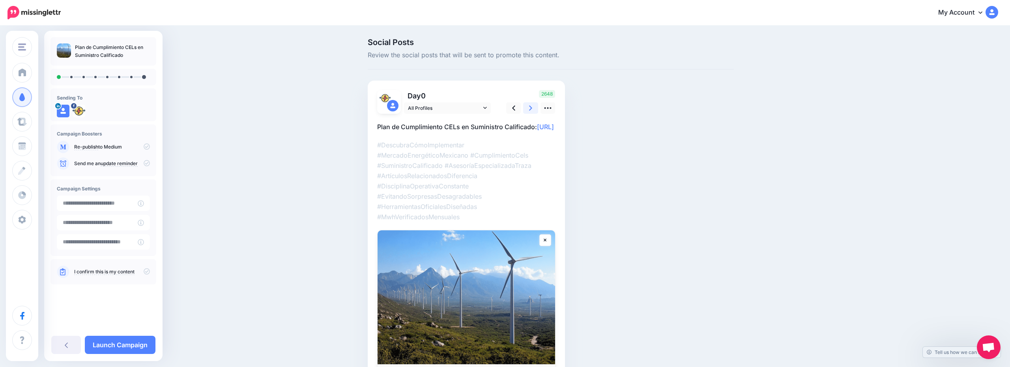
click at [531, 104] on icon at bounding box center [530, 108] width 3 height 8
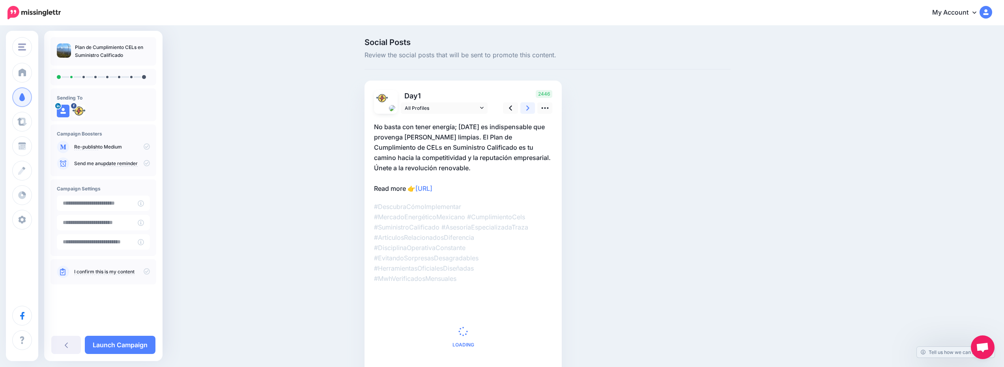
click at [530, 104] on icon at bounding box center [527, 108] width 3 height 8
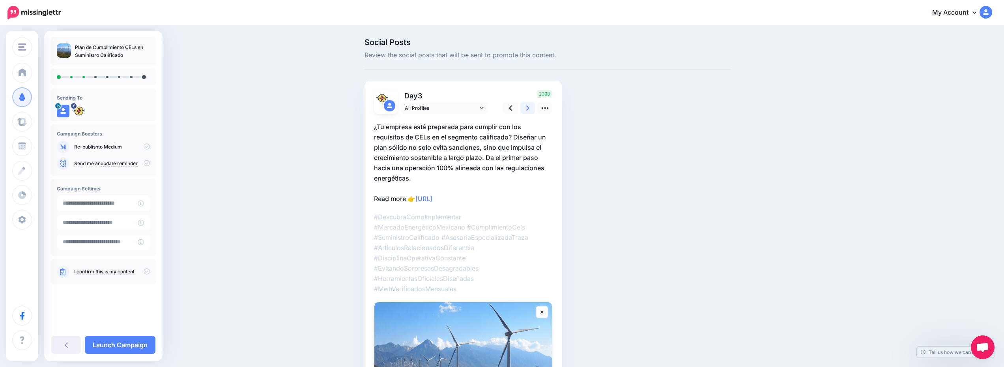
click at [530, 104] on icon at bounding box center [527, 108] width 3 height 8
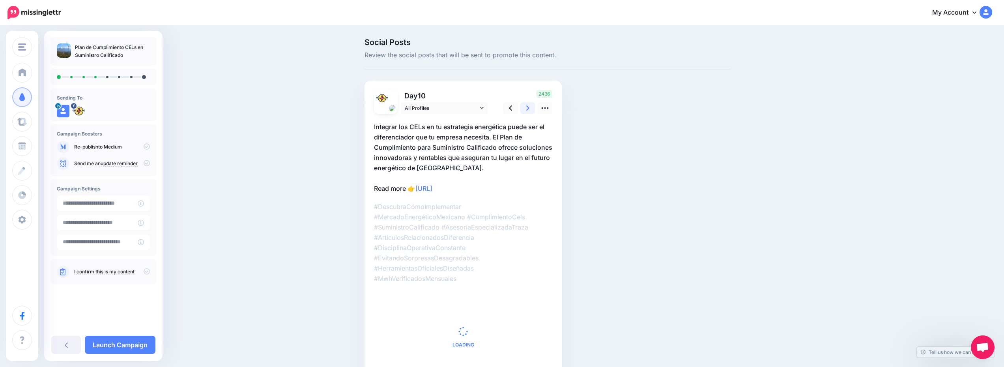
click at [530, 104] on icon at bounding box center [527, 108] width 3 height 8
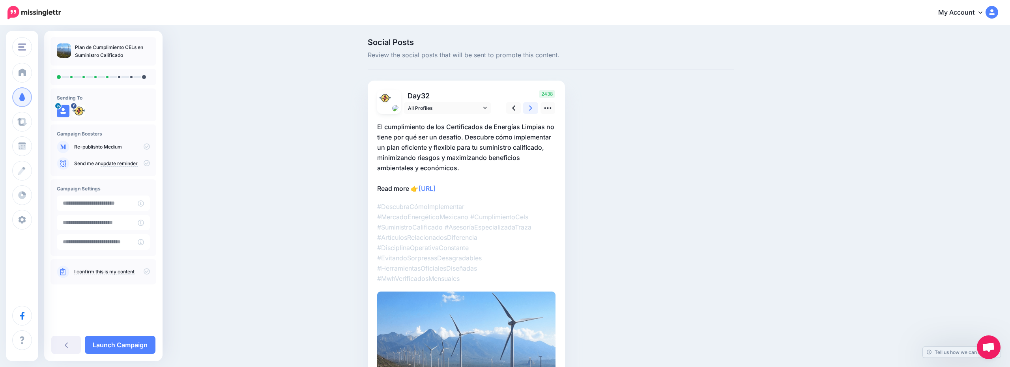
click at [531, 104] on icon at bounding box center [530, 108] width 3 height 8
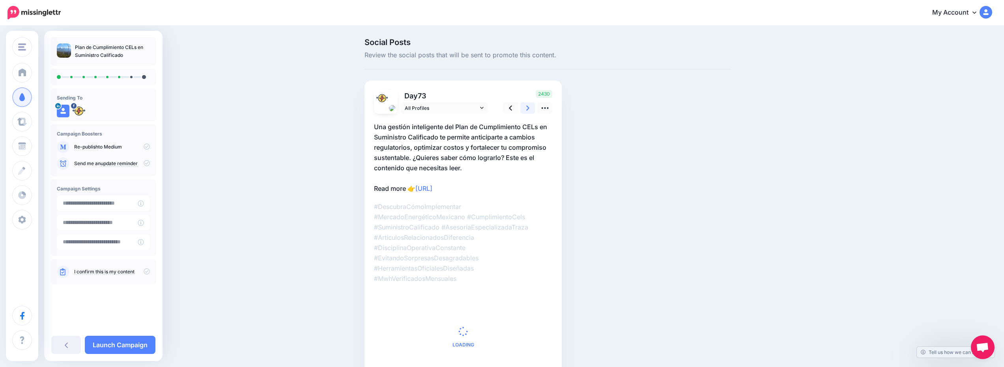
click at [530, 104] on icon at bounding box center [527, 108] width 3 height 8
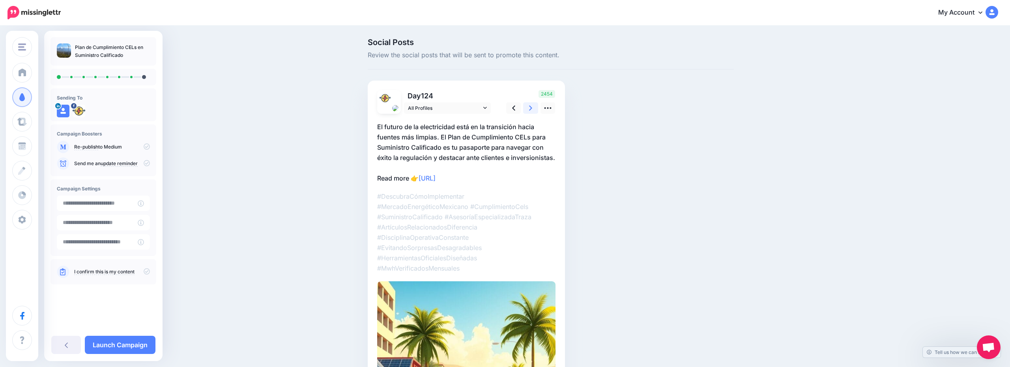
click at [531, 104] on icon at bounding box center [530, 108] width 3 height 8
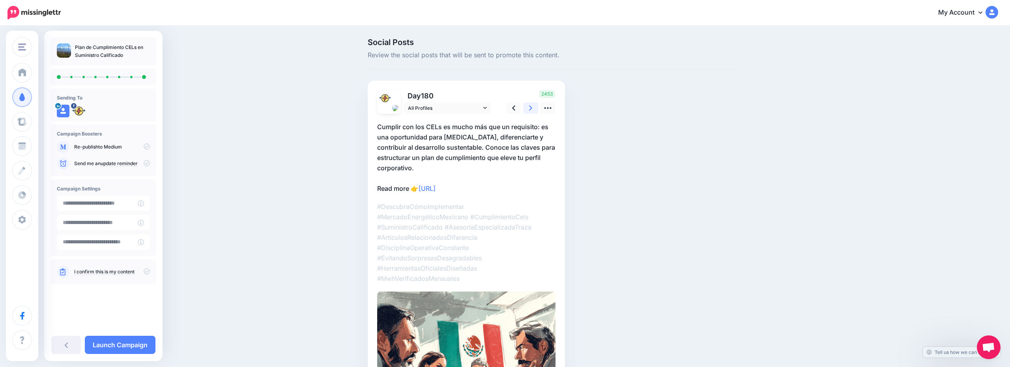
click at [531, 104] on icon at bounding box center [530, 108] width 3 height 8
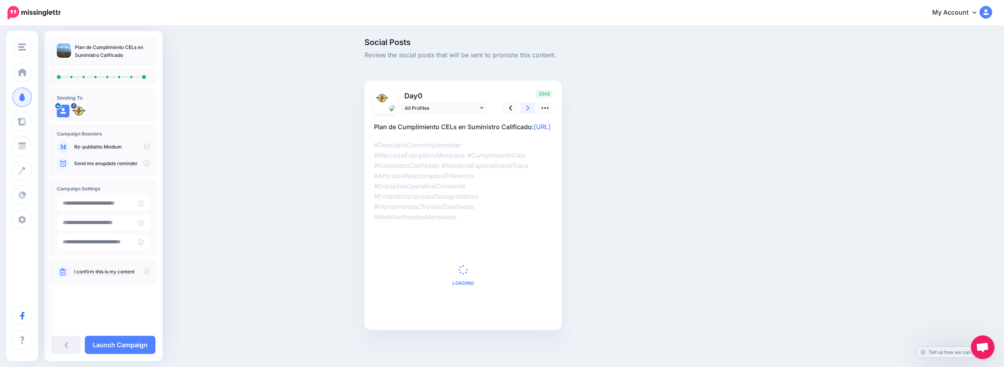
click at [530, 104] on icon at bounding box center [527, 108] width 3 height 8
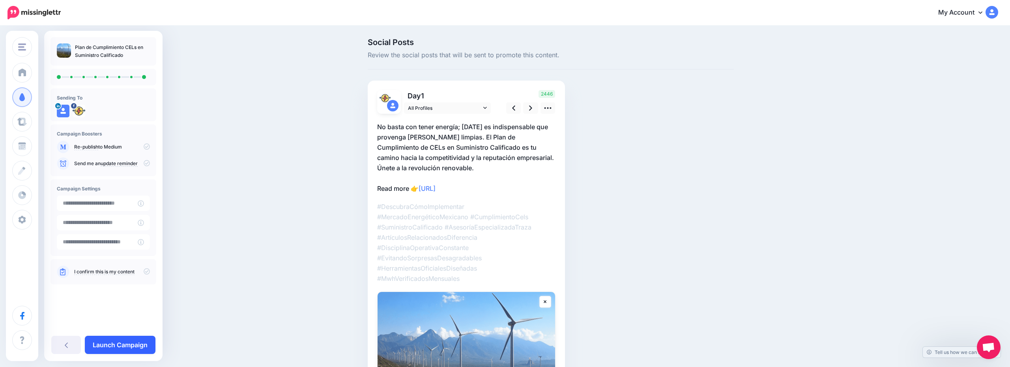
click at [120, 345] on link "Launch Campaign" at bounding box center [120, 344] width 71 height 18
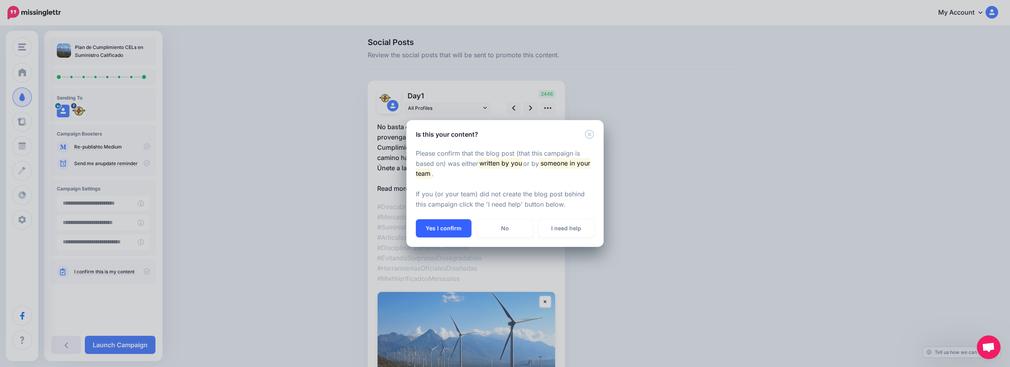
click at [460, 223] on button "Yes I confirm" at bounding box center [444, 228] width 56 height 18
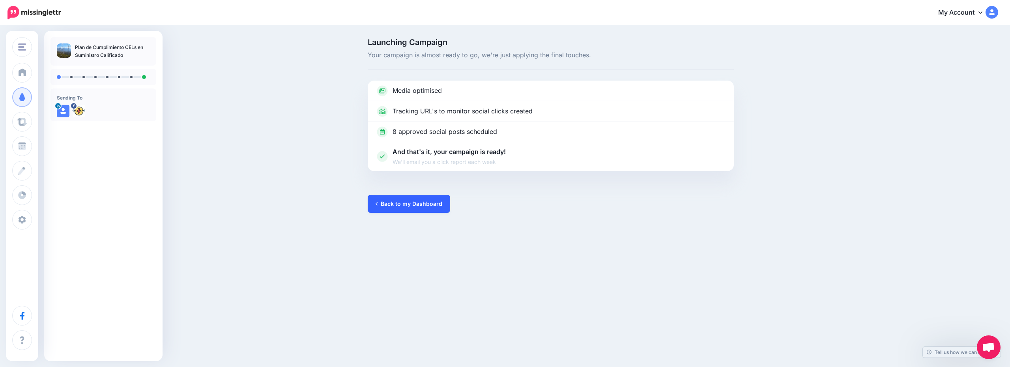
click at [413, 204] on link "Back to my Dashboard" at bounding box center [409, 204] width 82 height 18
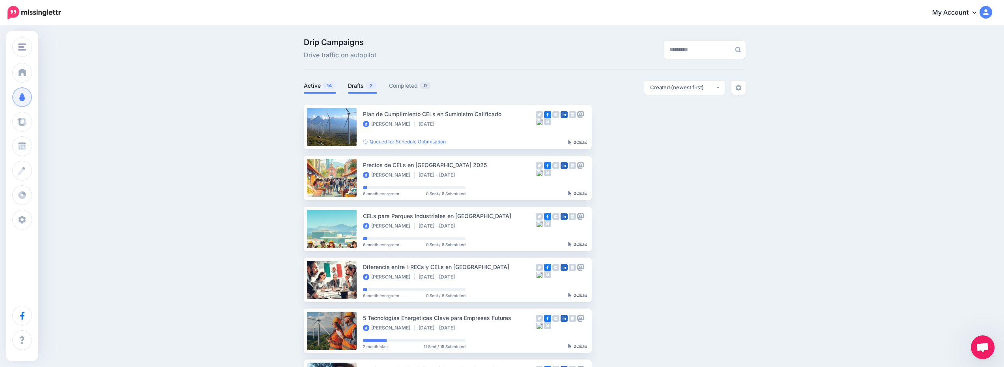
click at [371, 92] on span at bounding box center [362, 93] width 29 height 2
click at [367, 85] on link "Drafts 2" at bounding box center [362, 85] width 29 height 9
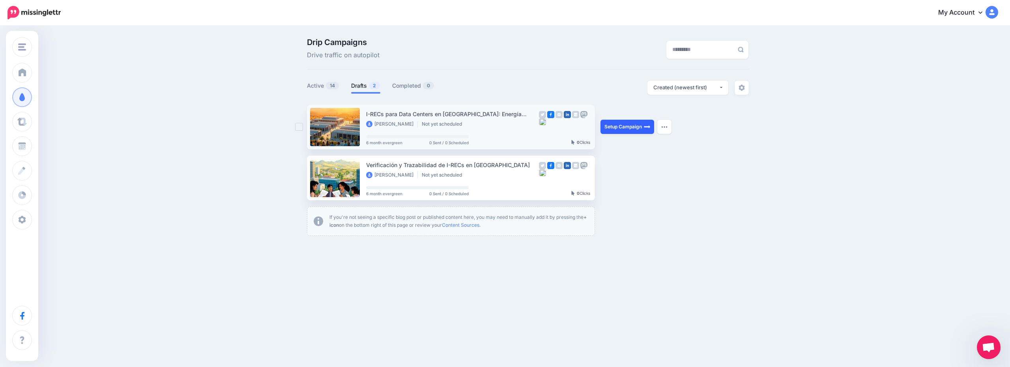
click at [626, 123] on link "Setup Campaign" at bounding box center [628, 127] width 54 height 14
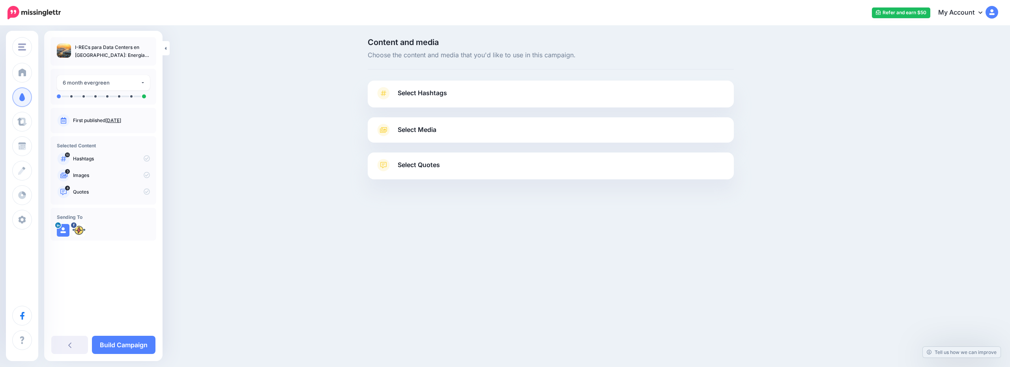
click at [562, 105] on link "Select Hashtags" at bounding box center [551, 97] width 350 height 21
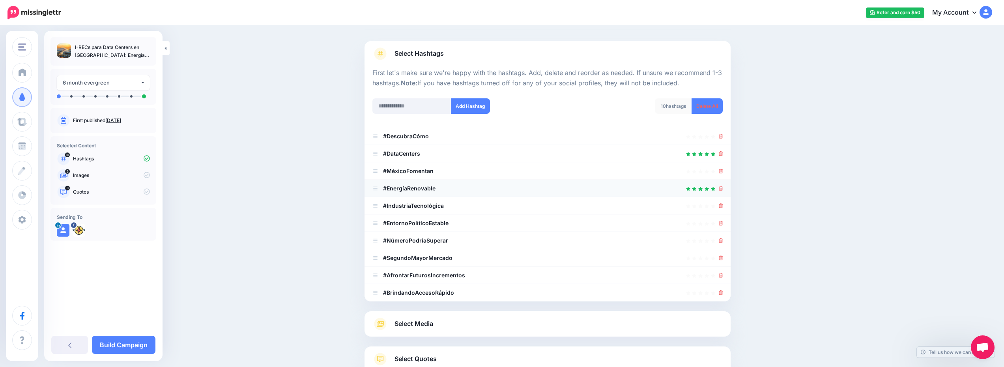
scroll to position [79, 0]
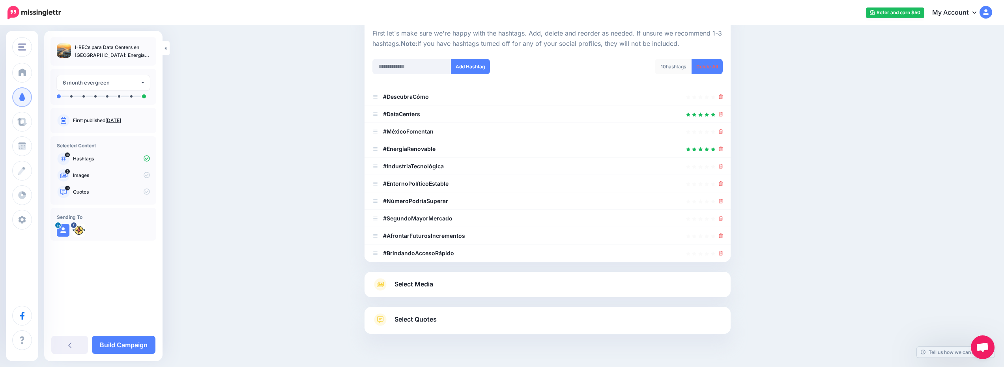
click at [548, 285] on link "Select Media" at bounding box center [548, 284] width 350 height 13
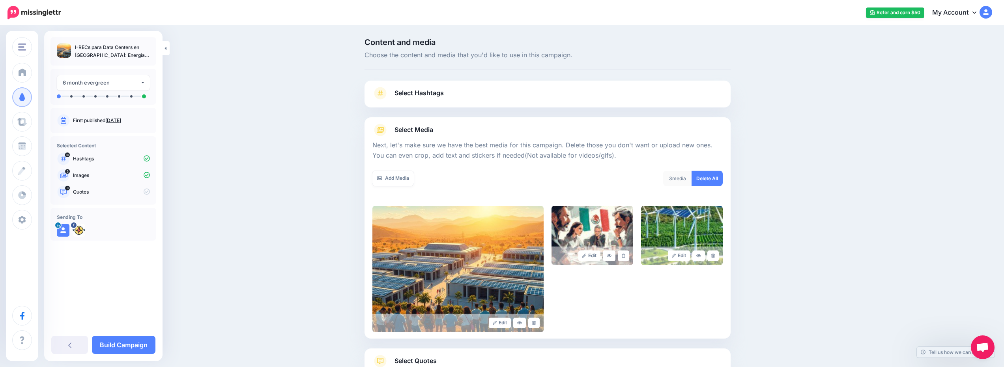
scroll to position [60, 0]
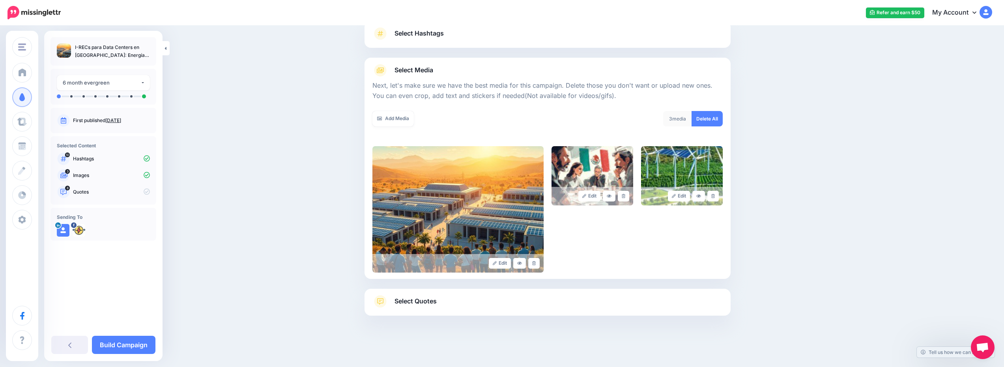
click at [552, 311] on link "Select Quotes" at bounding box center [548, 305] width 350 height 21
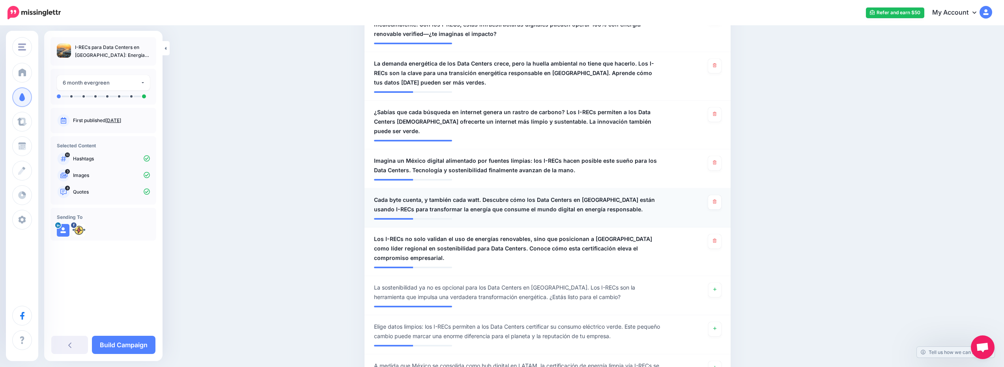
scroll to position [395, 0]
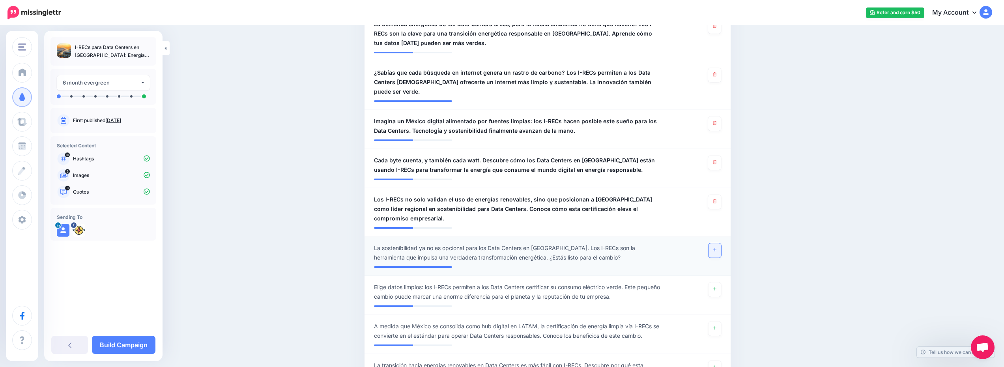
click at [719, 243] on link at bounding box center [715, 250] width 13 height 14
click at [132, 345] on link "Build Campaign" at bounding box center [124, 344] width 64 height 18
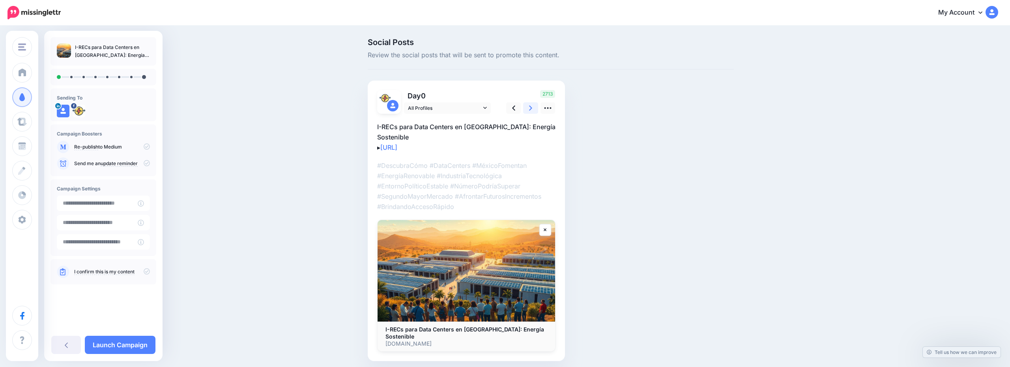
click at [526, 109] on link at bounding box center [530, 107] width 15 height 11
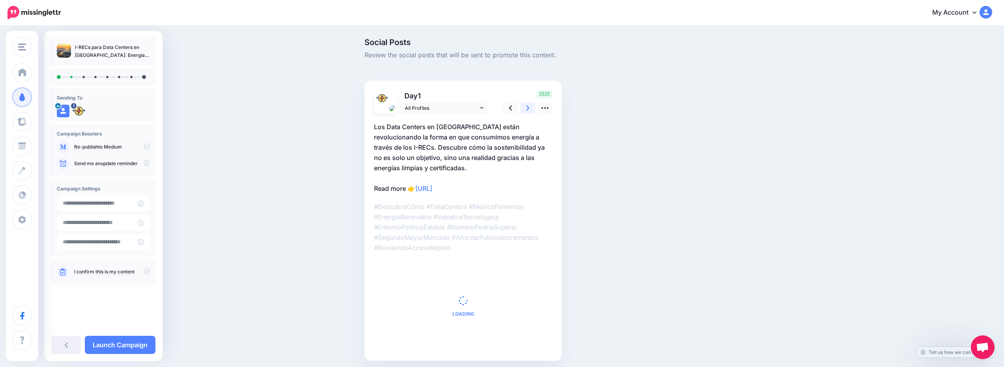
click at [526, 109] on link at bounding box center [528, 107] width 15 height 11
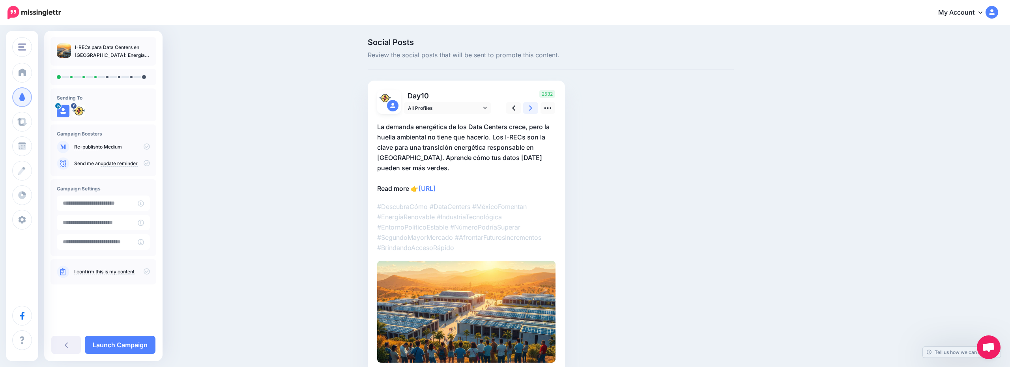
click at [526, 109] on link at bounding box center [530, 107] width 15 height 11
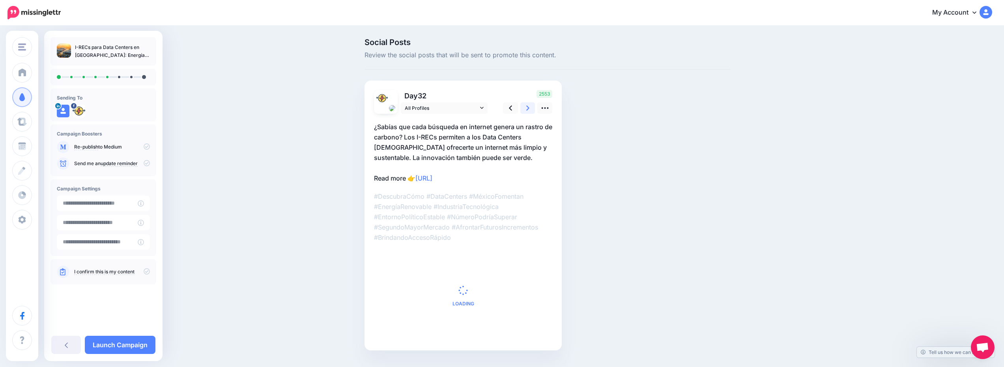
click at [526, 109] on link at bounding box center [528, 107] width 15 height 11
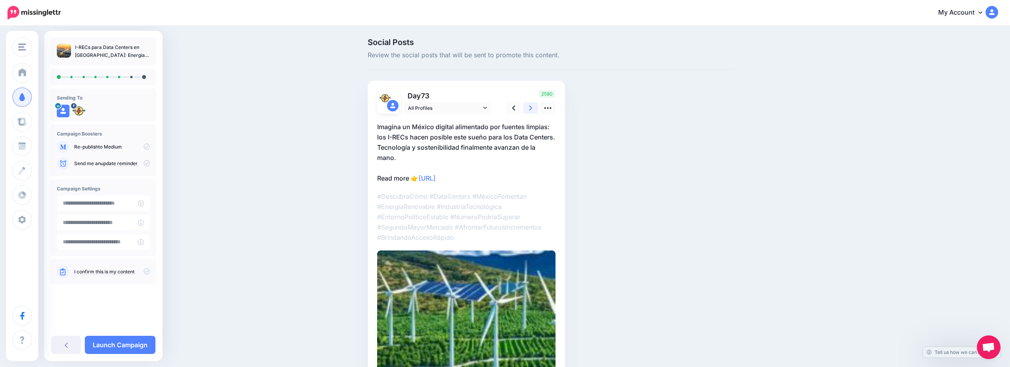
click at [526, 109] on link at bounding box center [530, 107] width 15 height 11
click at [526, 109] on link at bounding box center [528, 107] width 15 height 11
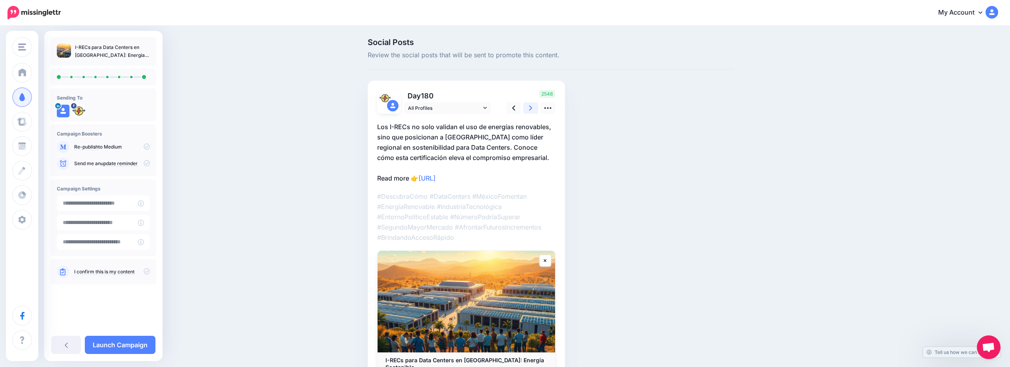
click at [526, 109] on link at bounding box center [530, 107] width 15 height 11
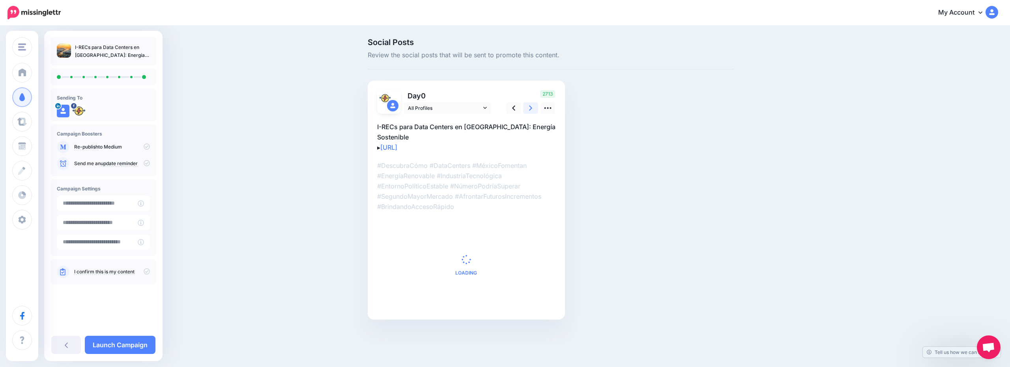
click at [526, 109] on link at bounding box center [530, 107] width 15 height 11
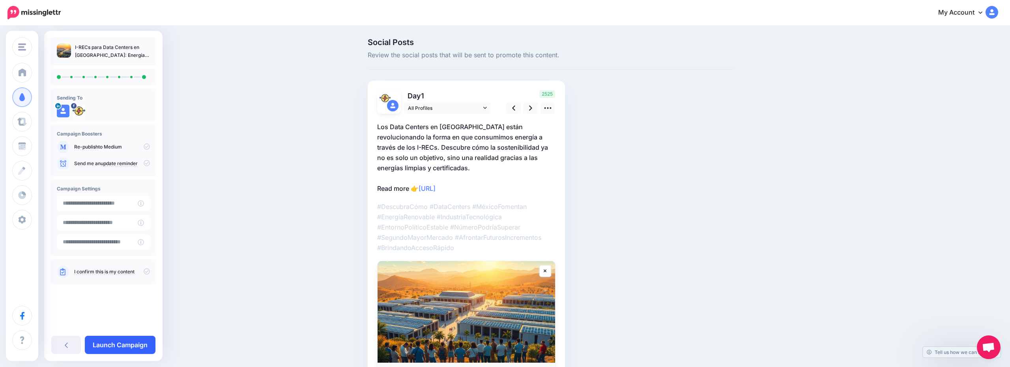
click at [128, 346] on link "Launch Campaign" at bounding box center [120, 344] width 71 height 18
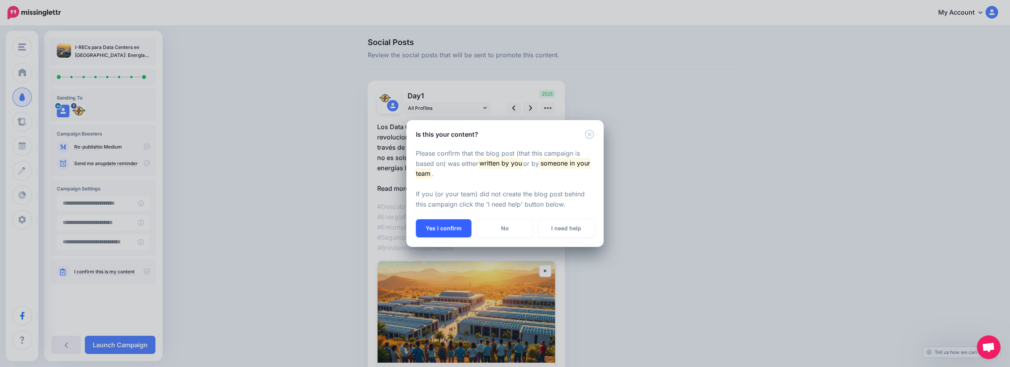
click at [442, 230] on button "Yes I confirm" at bounding box center [444, 228] width 56 height 18
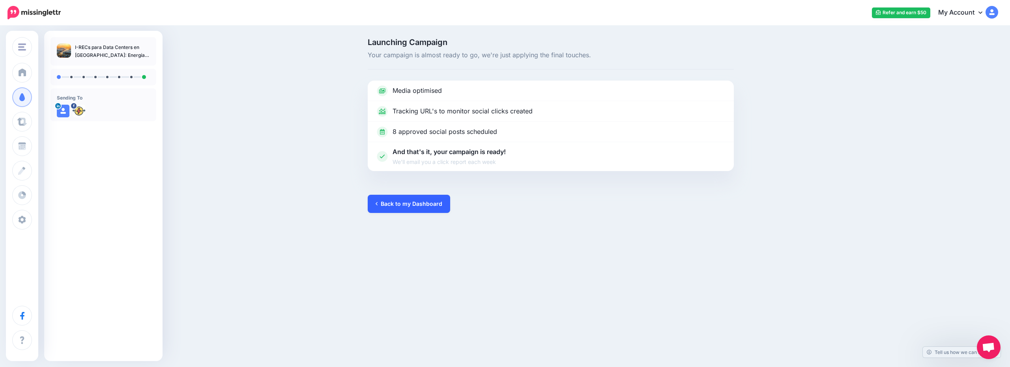
click at [409, 206] on link "Back to my Dashboard" at bounding box center [409, 204] width 82 height 18
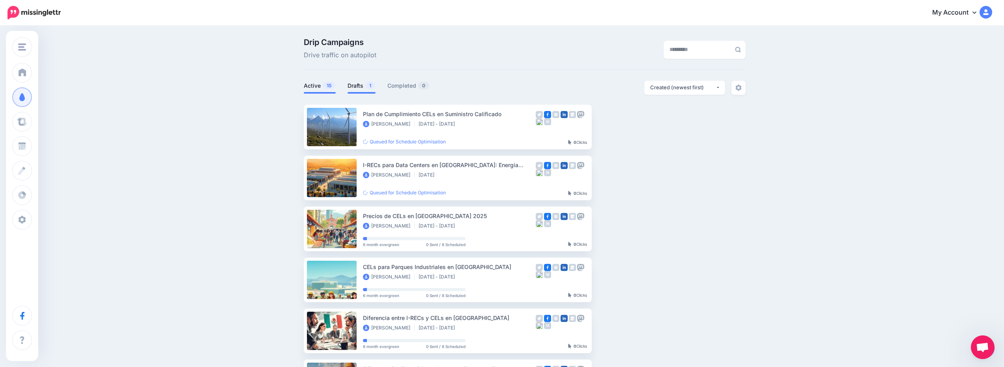
click at [366, 87] on link "Drafts 1" at bounding box center [362, 85] width 28 height 9
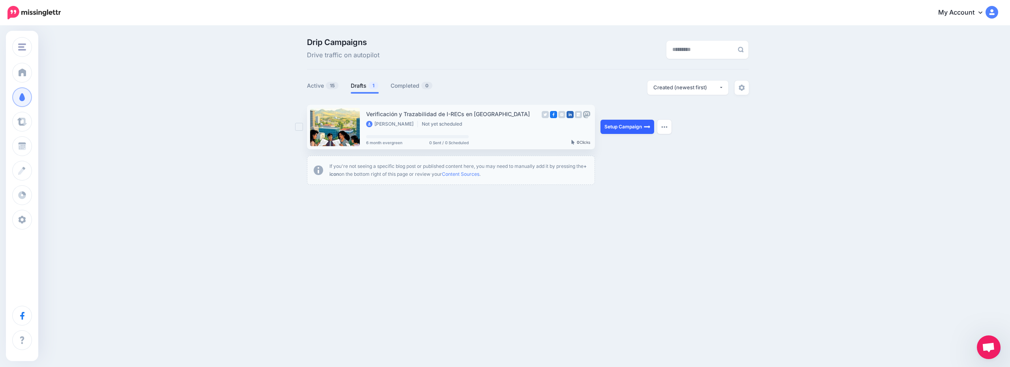
click at [626, 131] on link "Setup Campaign" at bounding box center [628, 127] width 54 height 14
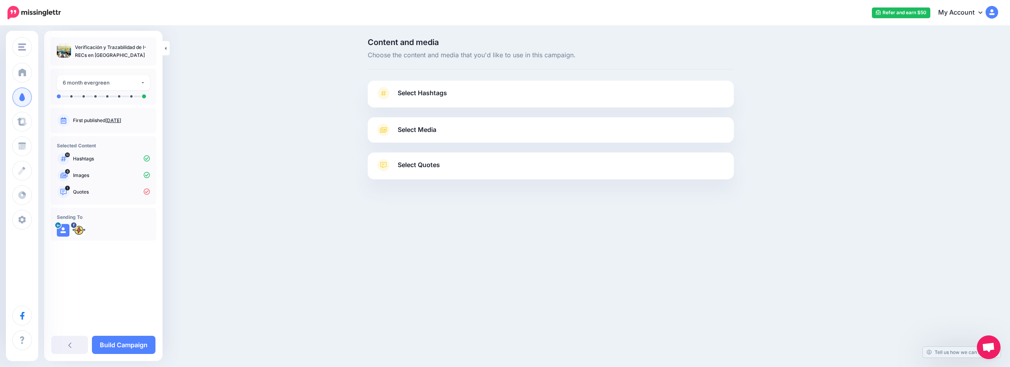
click at [532, 91] on link "Select Hashtags" at bounding box center [551, 97] width 350 height 21
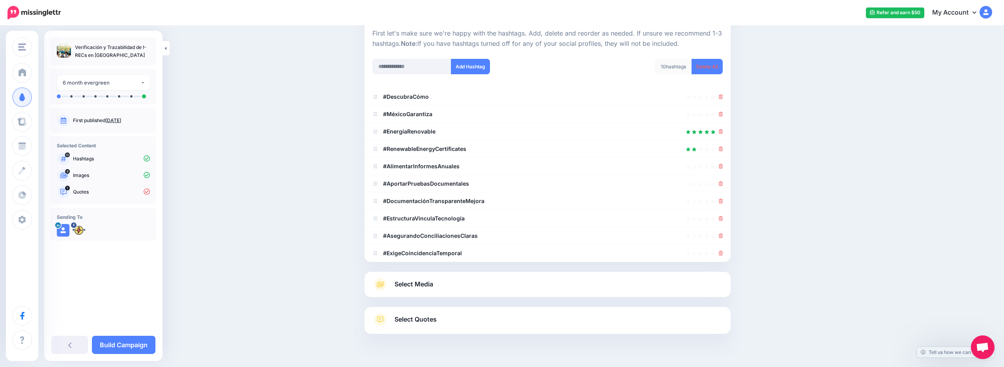
scroll to position [97, 0]
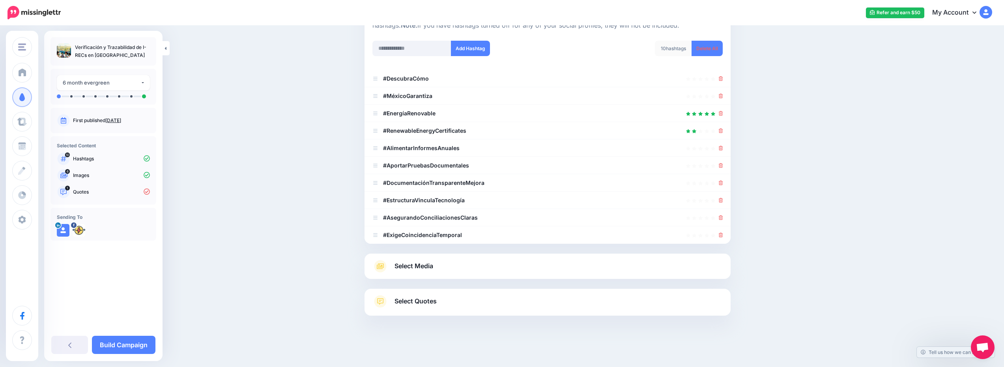
click at [463, 271] on link "Select Media" at bounding box center [548, 266] width 350 height 13
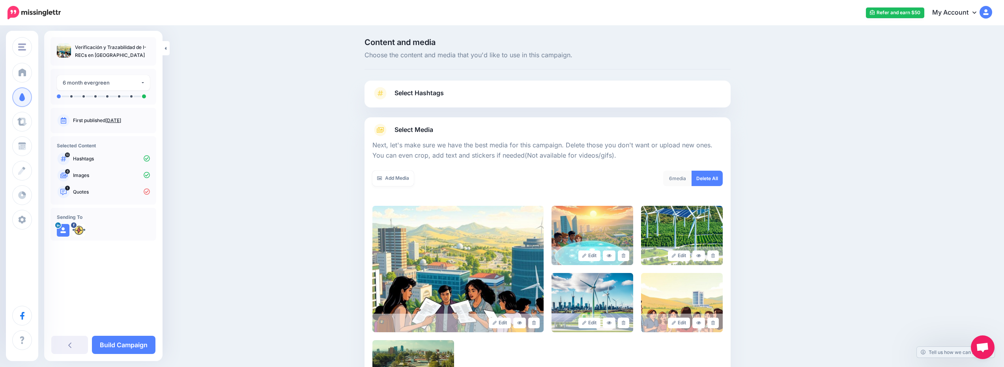
scroll to position [118, 0]
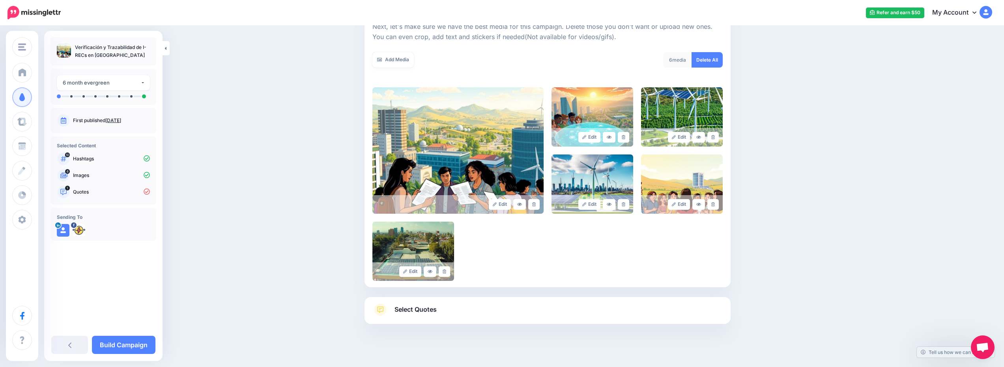
click at [469, 308] on link "Select Quotes" at bounding box center [548, 313] width 350 height 21
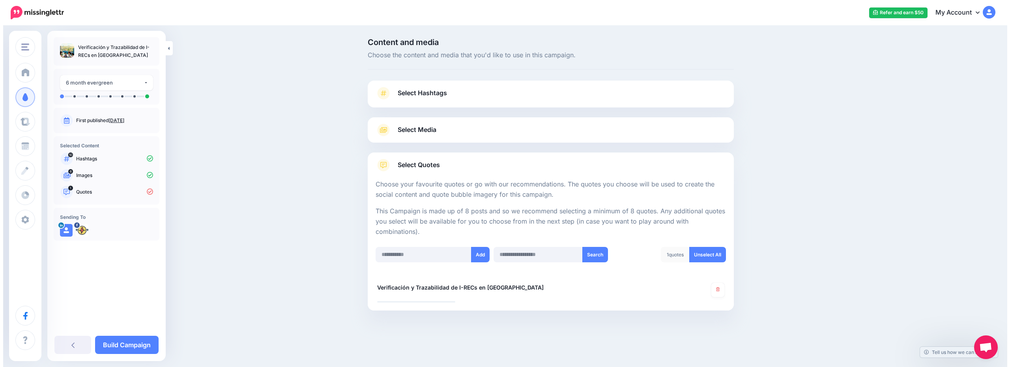
scroll to position [0, 0]
click at [482, 159] on link "Select Quotes" at bounding box center [551, 169] width 350 height 21
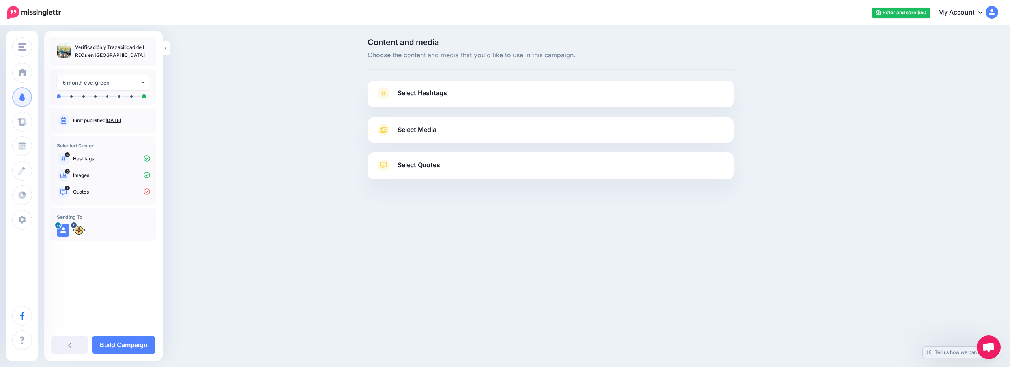
click at [482, 159] on link "Select Quotes" at bounding box center [551, 169] width 350 height 21
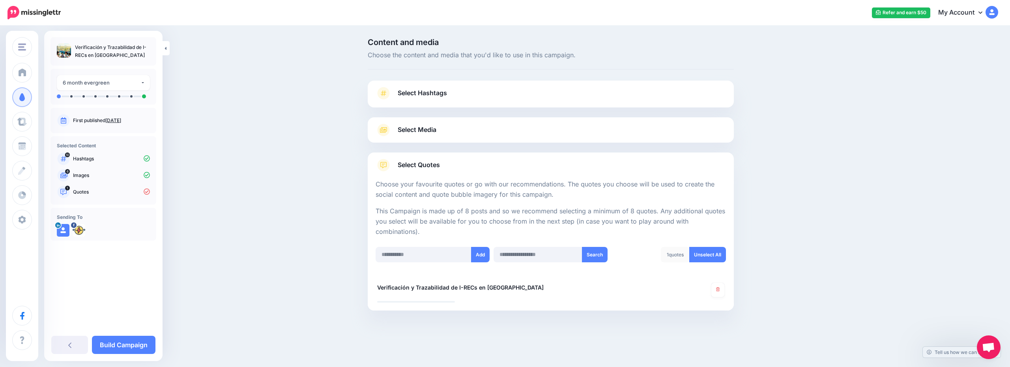
click at [473, 163] on link "Select Quotes" at bounding box center [551, 169] width 350 height 21
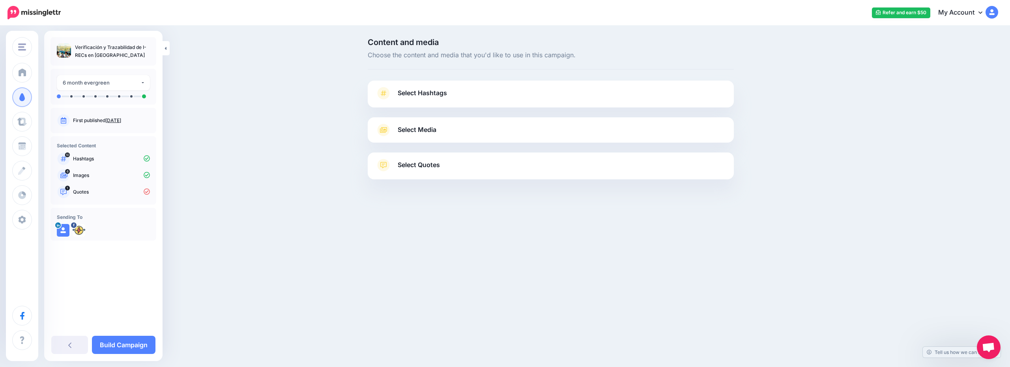
click at [490, 159] on link "Select Quotes" at bounding box center [551, 169] width 350 height 21
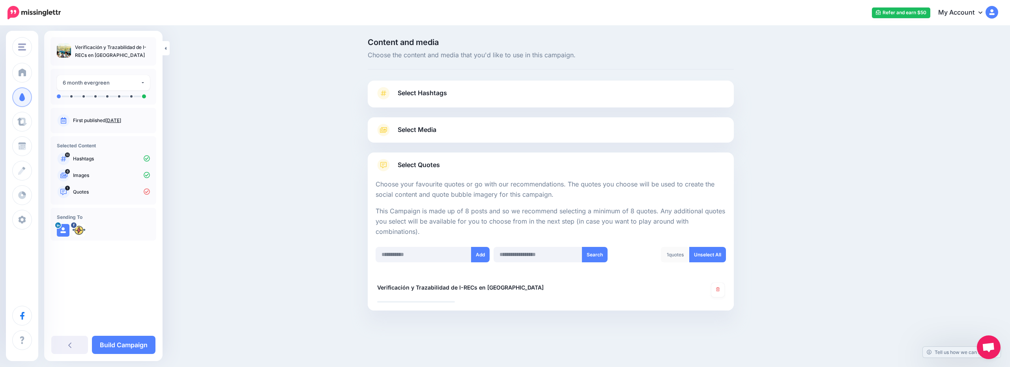
click at [490, 159] on link "Select Quotes" at bounding box center [551, 169] width 350 height 21
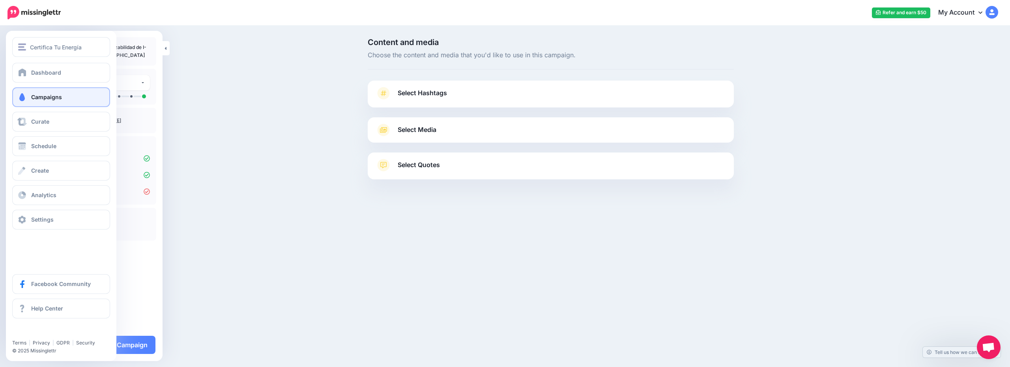
click at [58, 96] on span "Campaigns" at bounding box center [46, 97] width 31 height 7
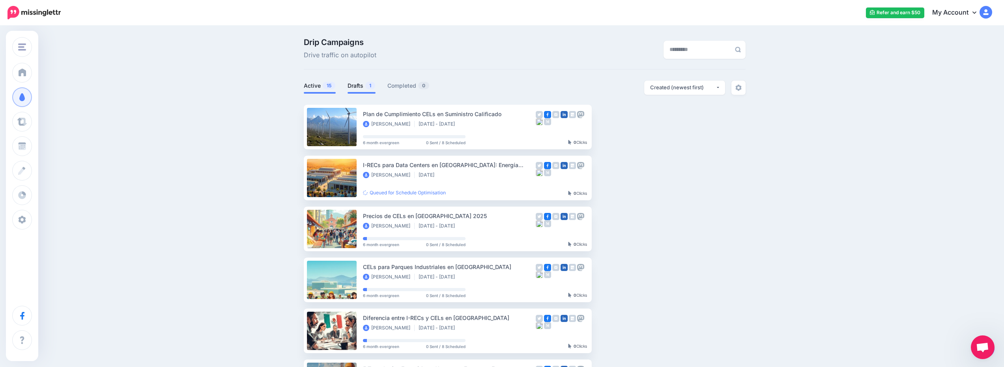
click at [358, 86] on link "Drafts 1" at bounding box center [362, 85] width 28 height 9
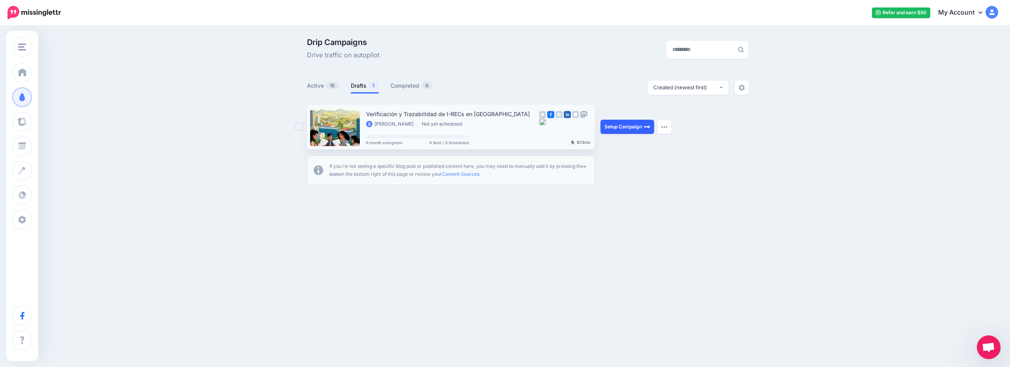
click at [614, 121] on link "Setup Campaign" at bounding box center [628, 127] width 54 height 14
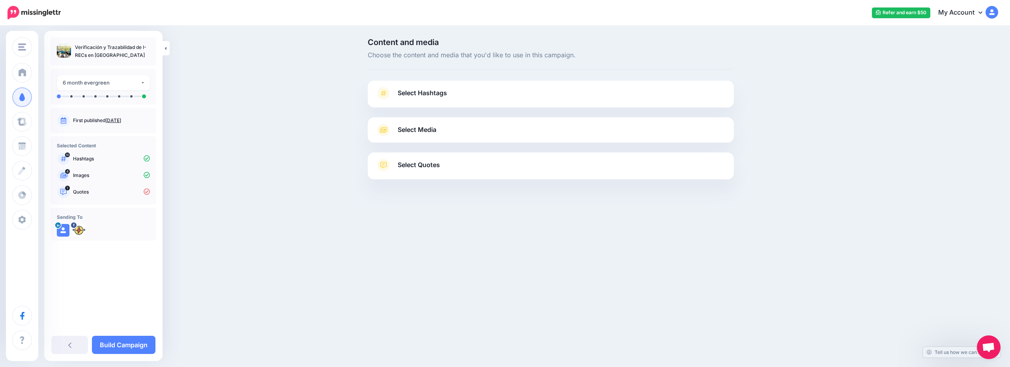
click at [474, 159] on link "Select Quotes" at bounding box center [551, 169] width 350 height 21
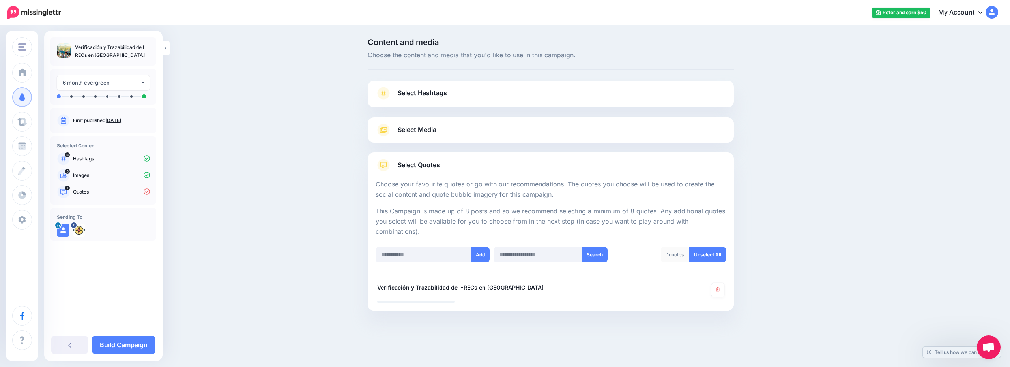
click at [474, 129] on link "Select Media" at bounding box center [551, 130] width 350 height 13
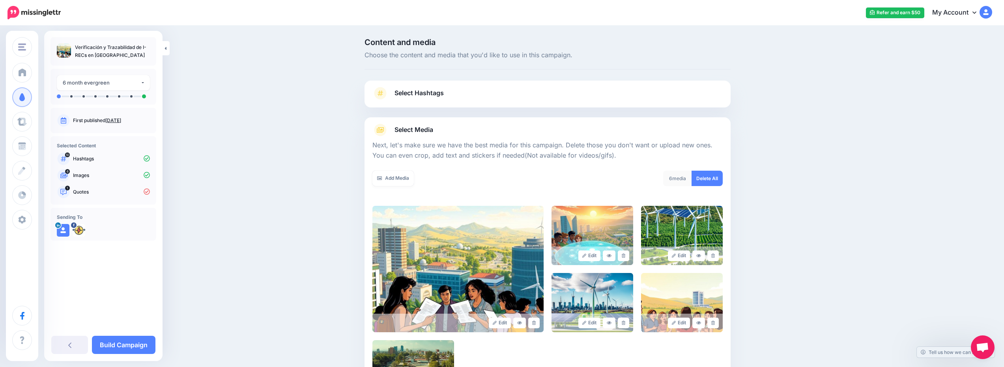
click at [471, 95] on link "Select Hashtags" at bounding box center [548, 97] width 350 height 21
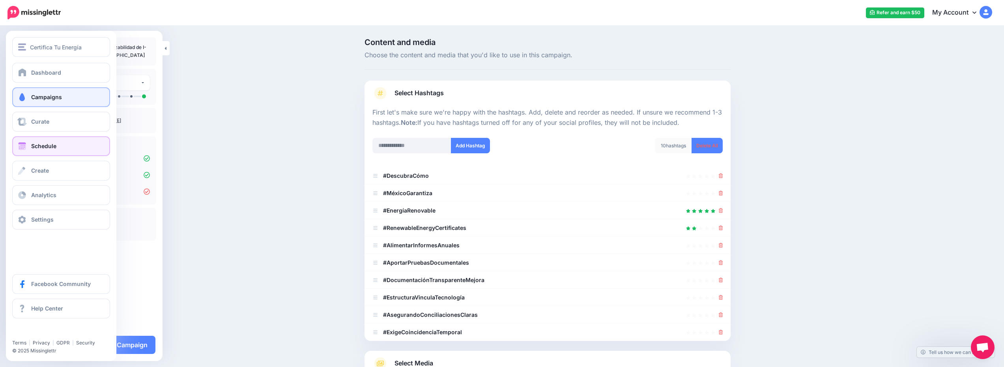
click at [55, 140] on link "Schedule" at bounding box center [61, 146] width 98 height 20
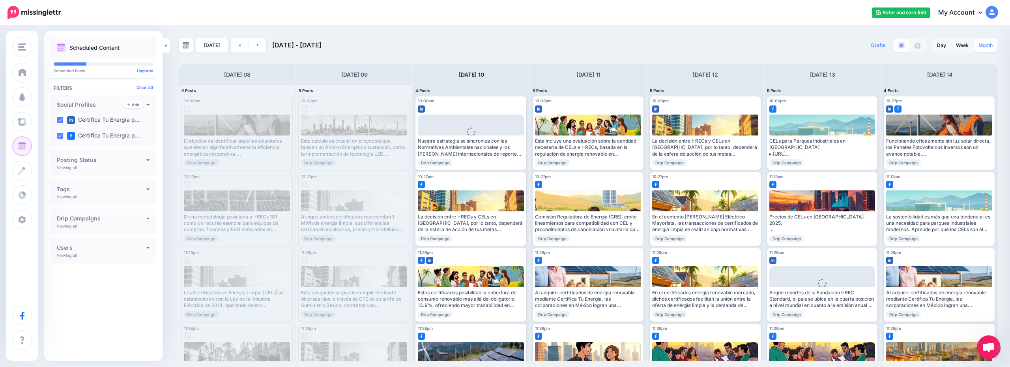
click at [989, 46] on link "Month" at bounding box center [986, 45] width 24 height 13
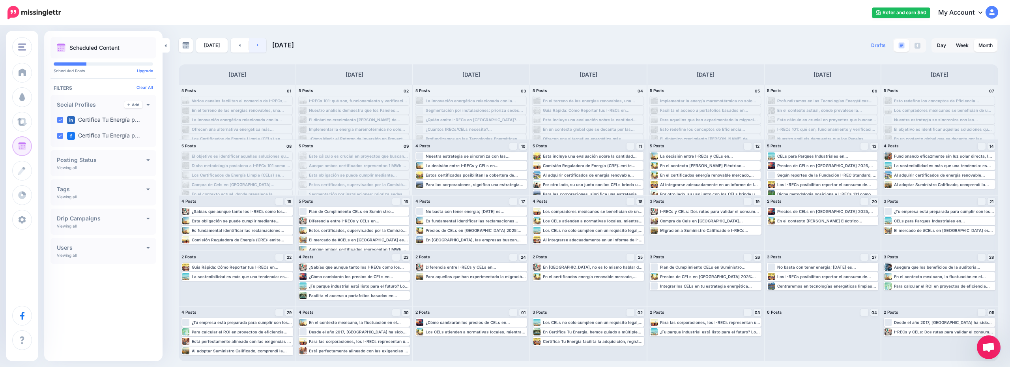
click at [257, 46] on link at bounding box center [258, 45] width 18 height 14
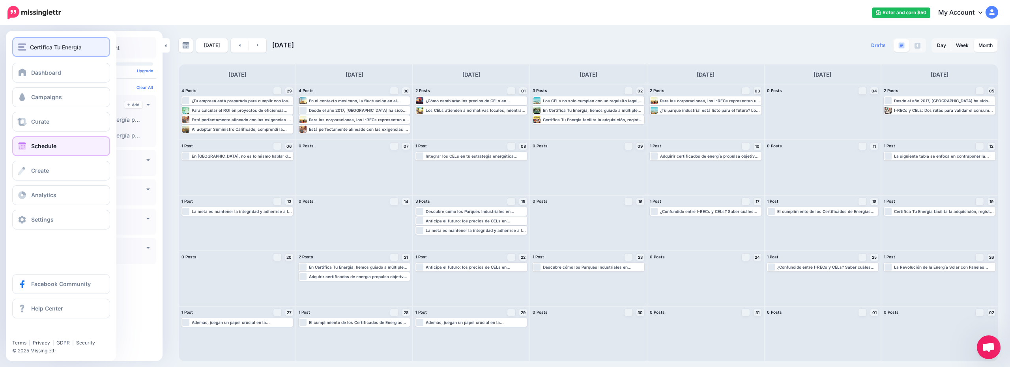
click at [55, 49] on span "Certifica Tu Energía" at bounding box center [56, 47] width 52 height 9
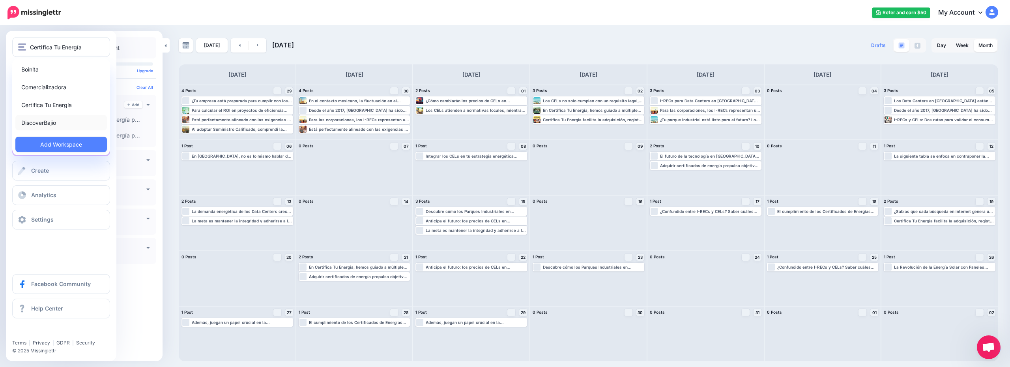
click at [62, 118] on link "DiscoverBajio" at bounding box center [61, 122] width 92 height 15
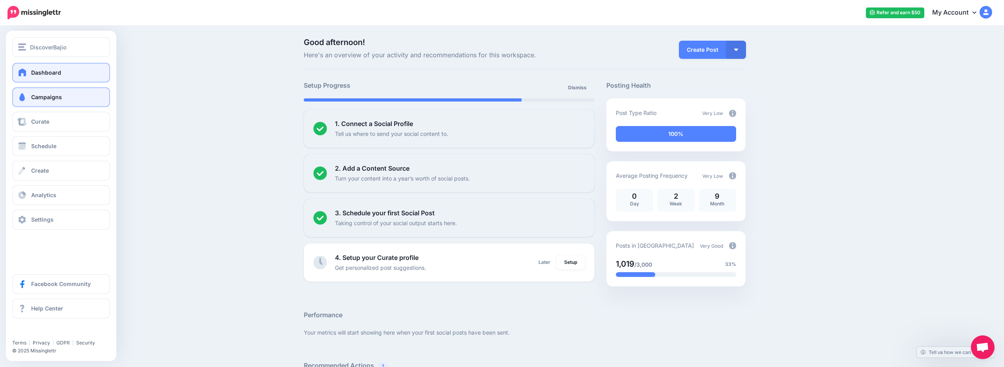
click at [48, 97] on span "Campaigns" at bounding box center [46, 97] width 31 height 7
